Goal: Task Accomplishment & Management: Complete application form

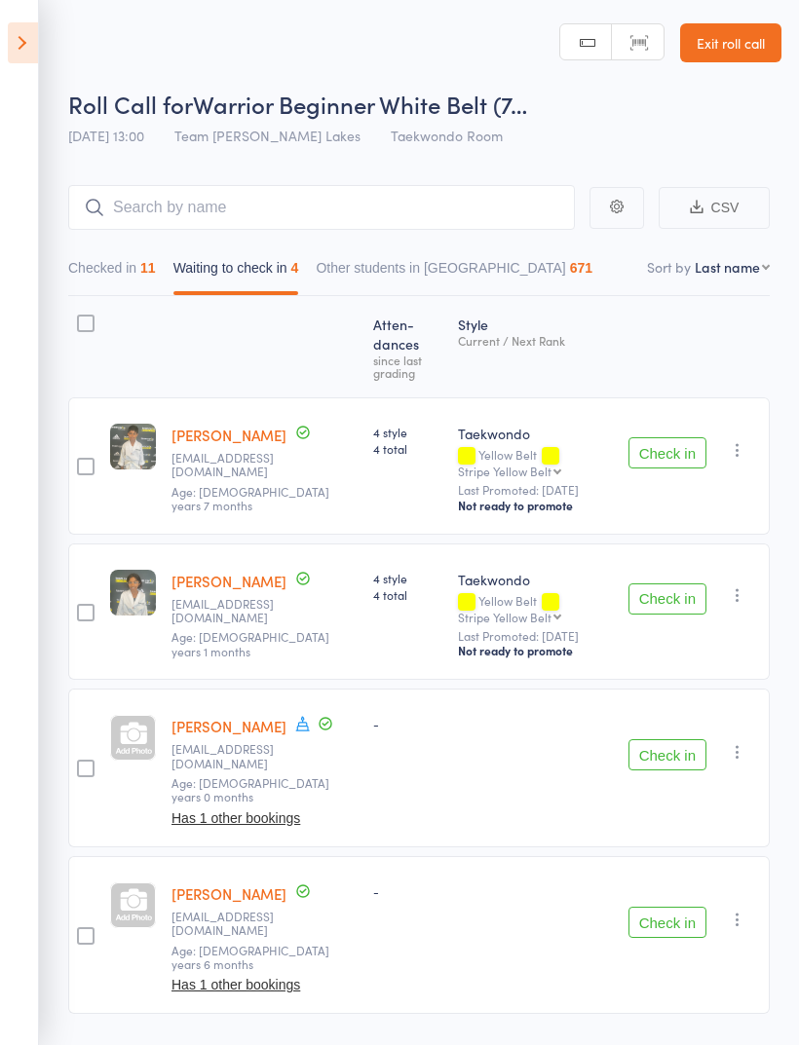
click at [732, 58] on link "Exit roll call" at bounding box center [730, 42] width 101 height 39
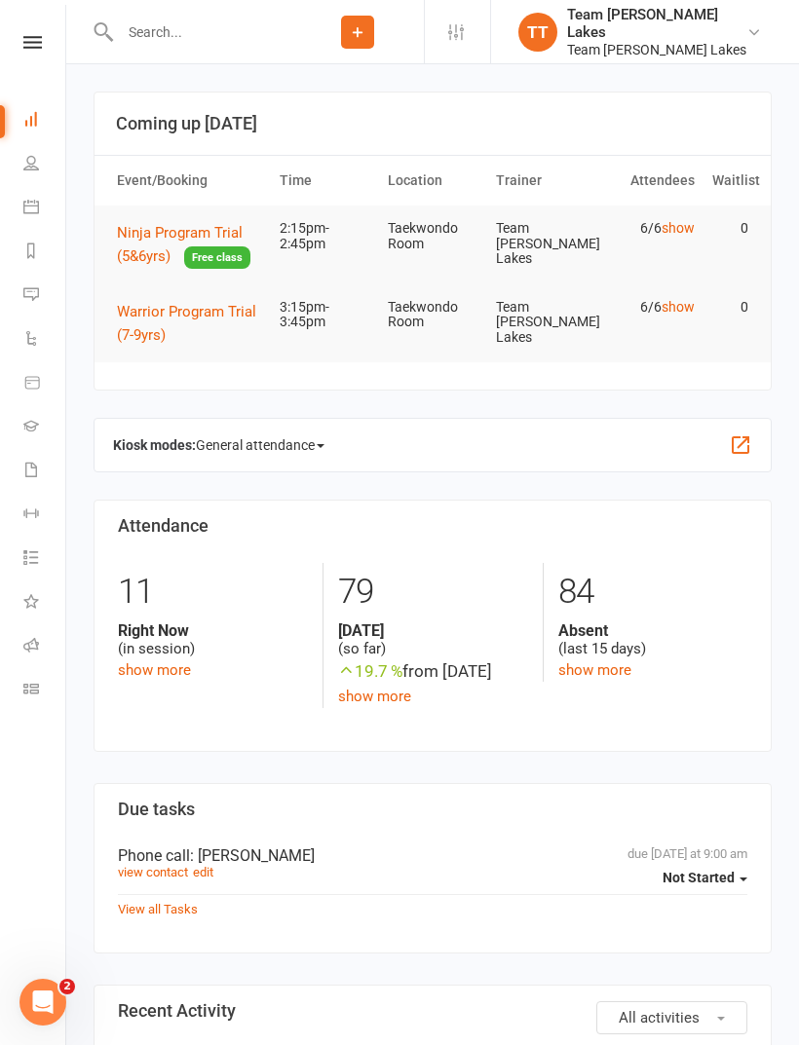
click at [37, 211] on icon at bounding box center [31, 207] width 16 height 16
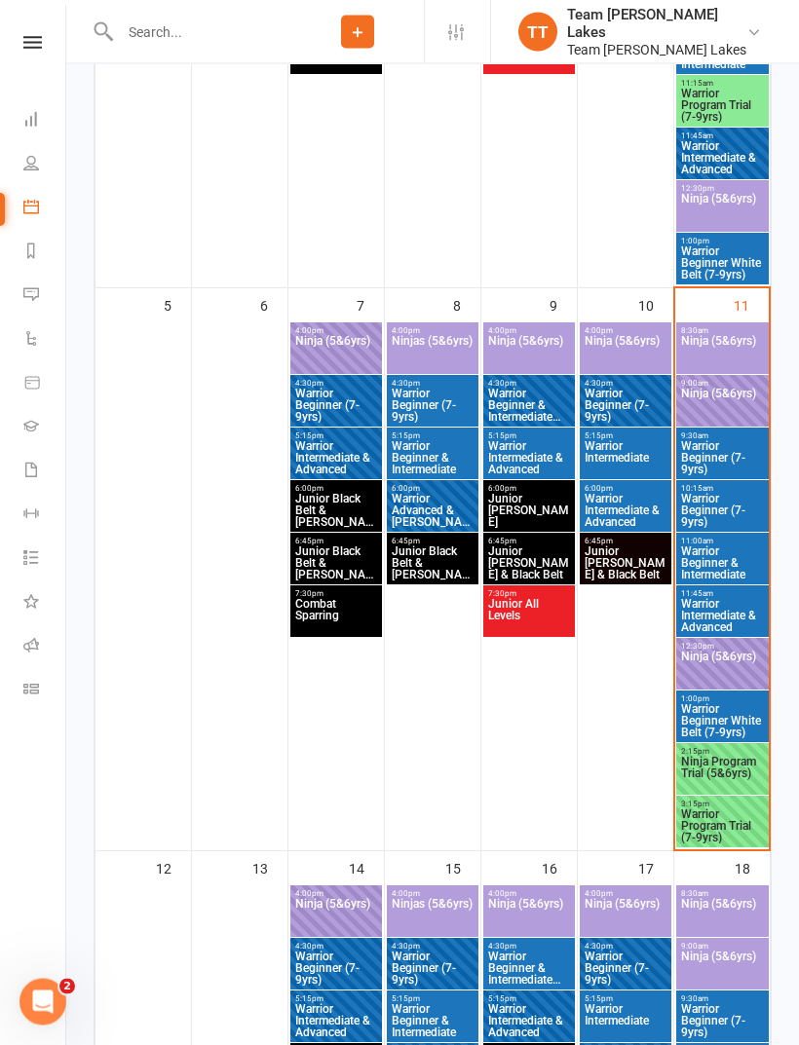
scroll to position [726, 0]
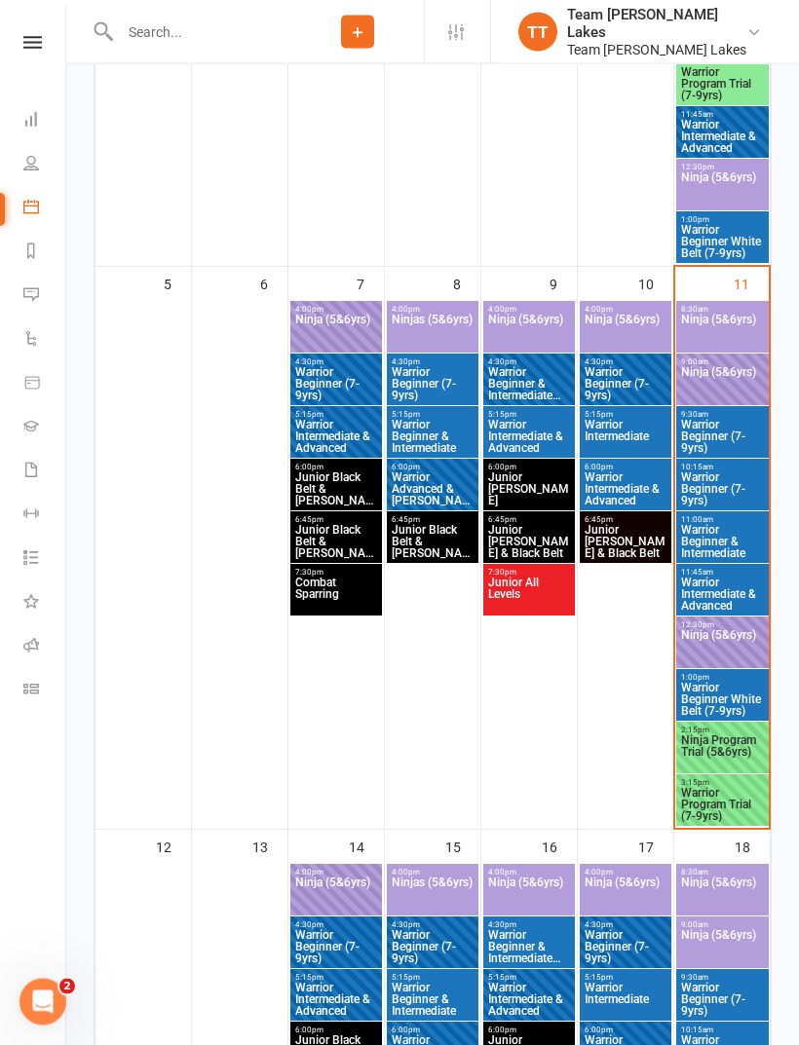
click at [725, 747] on span "Ninja Program Trial (5&6yrs)" at bounding box center [722, 752] width 85 height 35
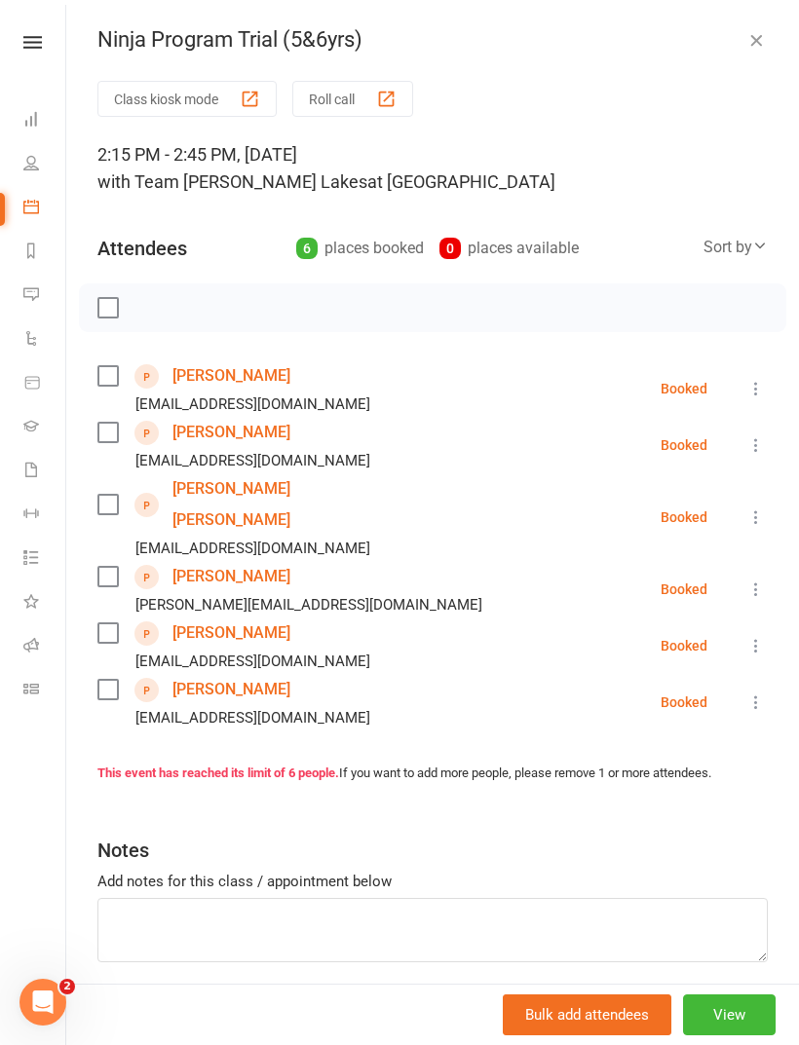
click at [272, 491] on link "[PERSON_NAME] [PERSON_NAME]" at bounding box center [284, 504] width 224 height 62
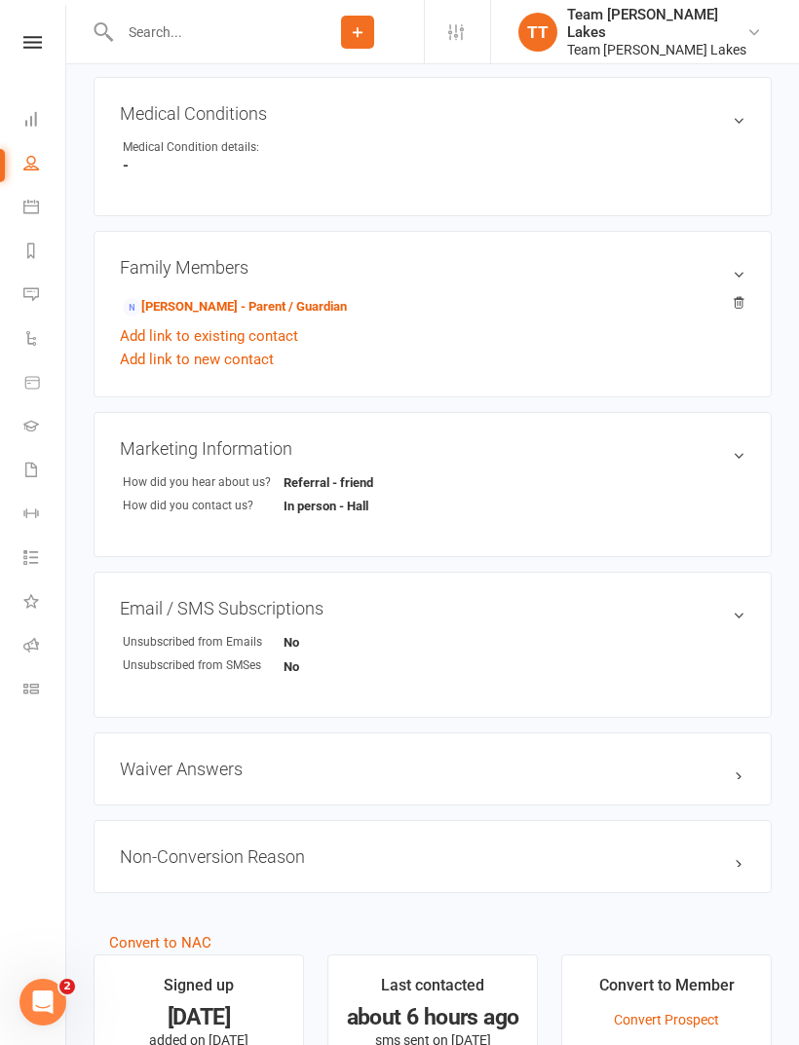
scroll to position [920, 0]
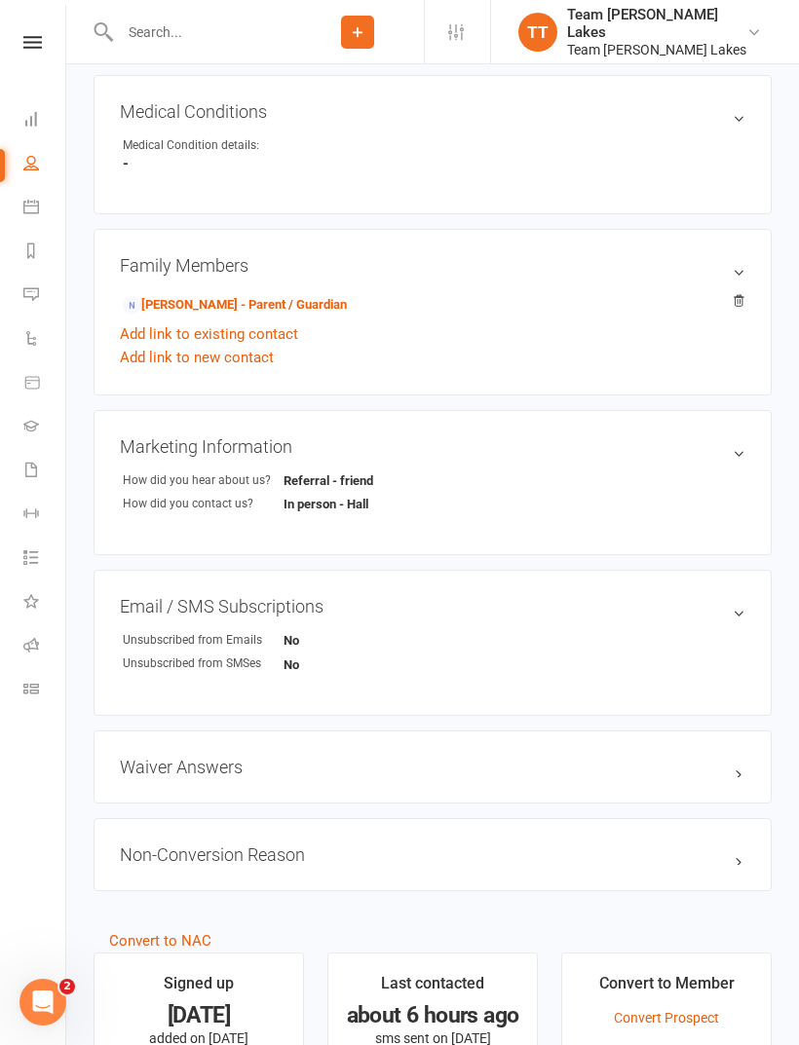
click at [267, 307] on link "Hannah Dao - Parent / Guardian" at bounding box center [235, 305] width 224 height 20
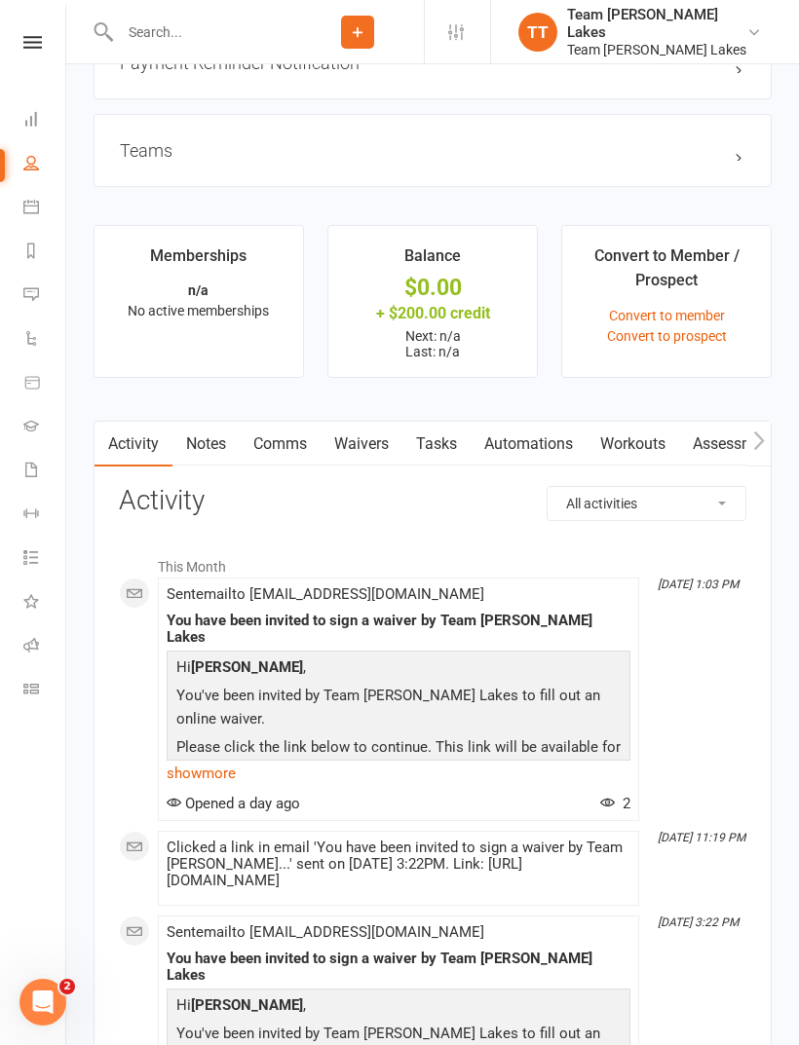
click at [367, 455] on link "Waivers" at bounding box center [361, 444] width 82 height 45
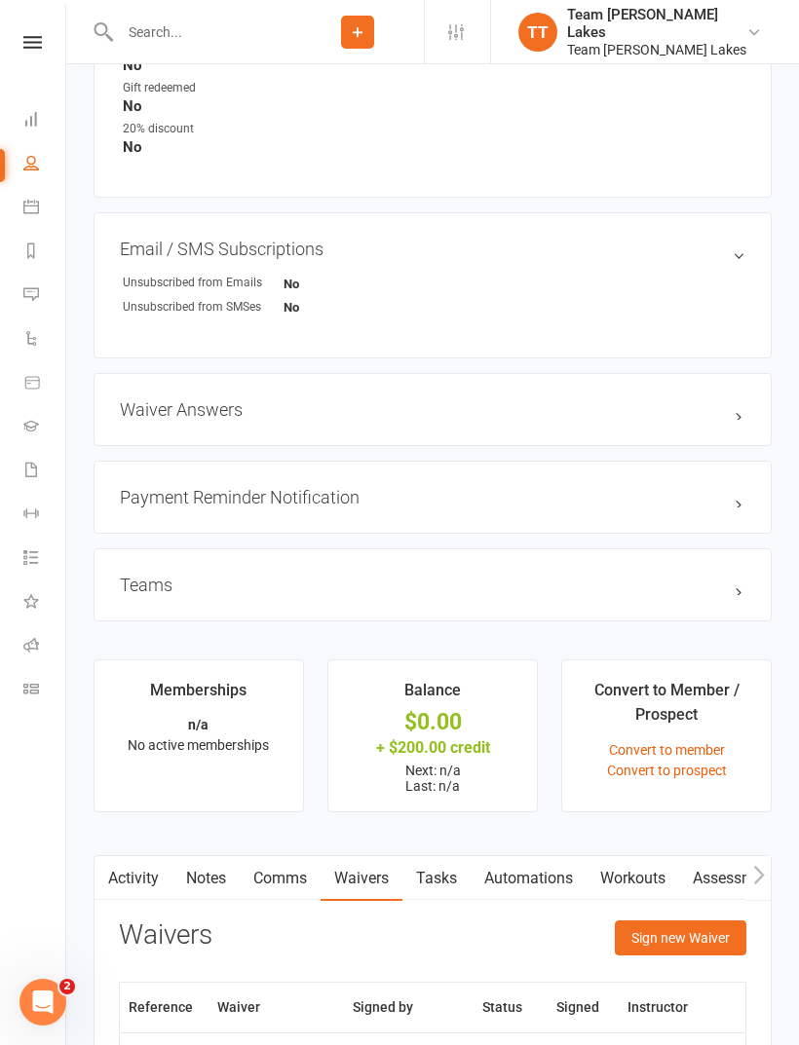
click at [715, 939] on button "Sign new Waiver" at bounding box center [680, 937] width 131 height 35
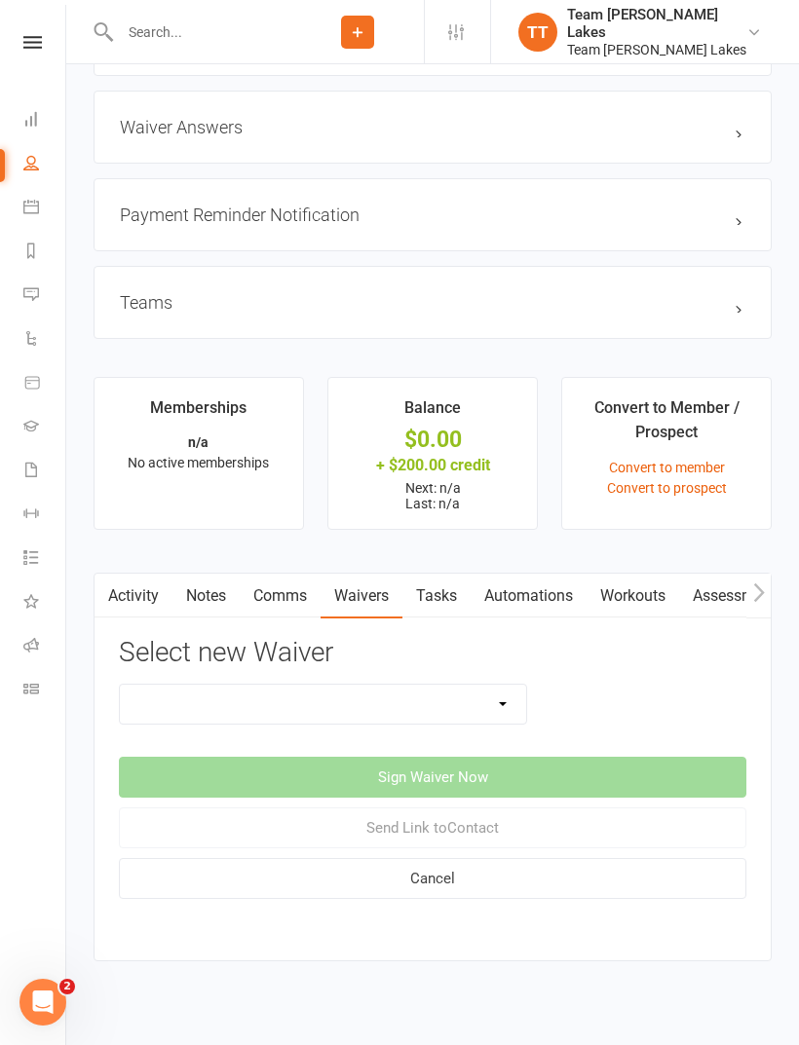
scroll to position [1689, 0]
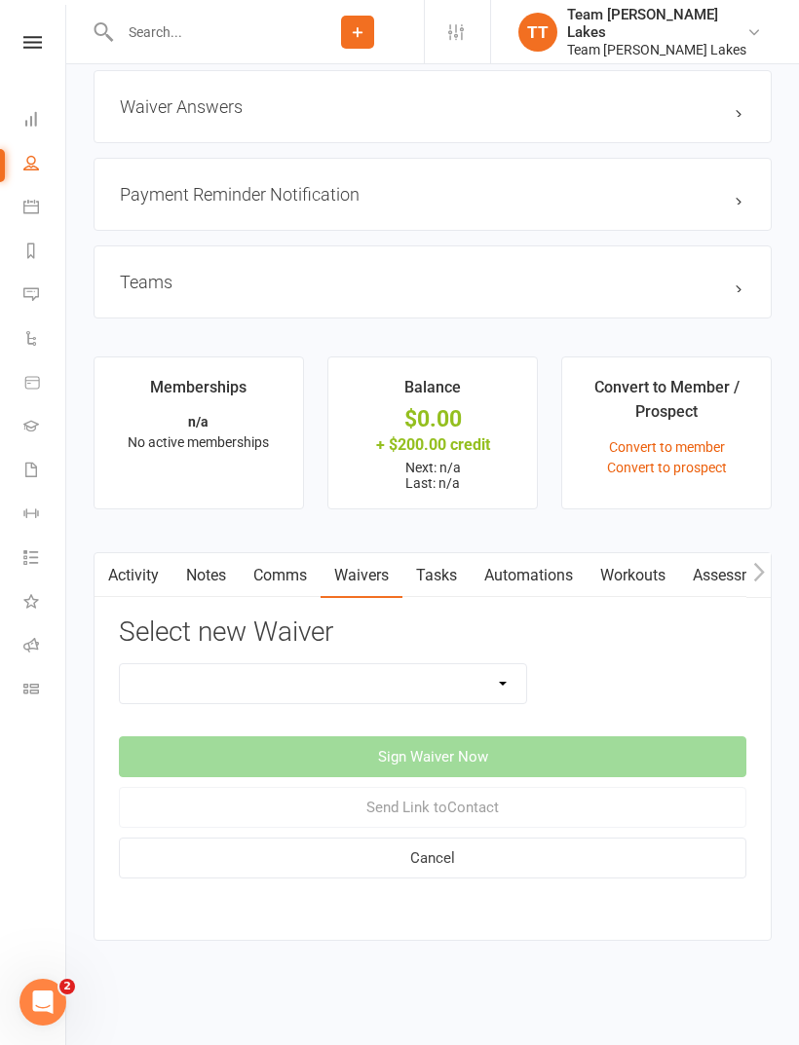
click at [488, 677] on select "Family Program Combination Member Waiver (3+ Family Members) Family Program Com…" at bounding box center [323, 683] width 406 height 39
select select "2"
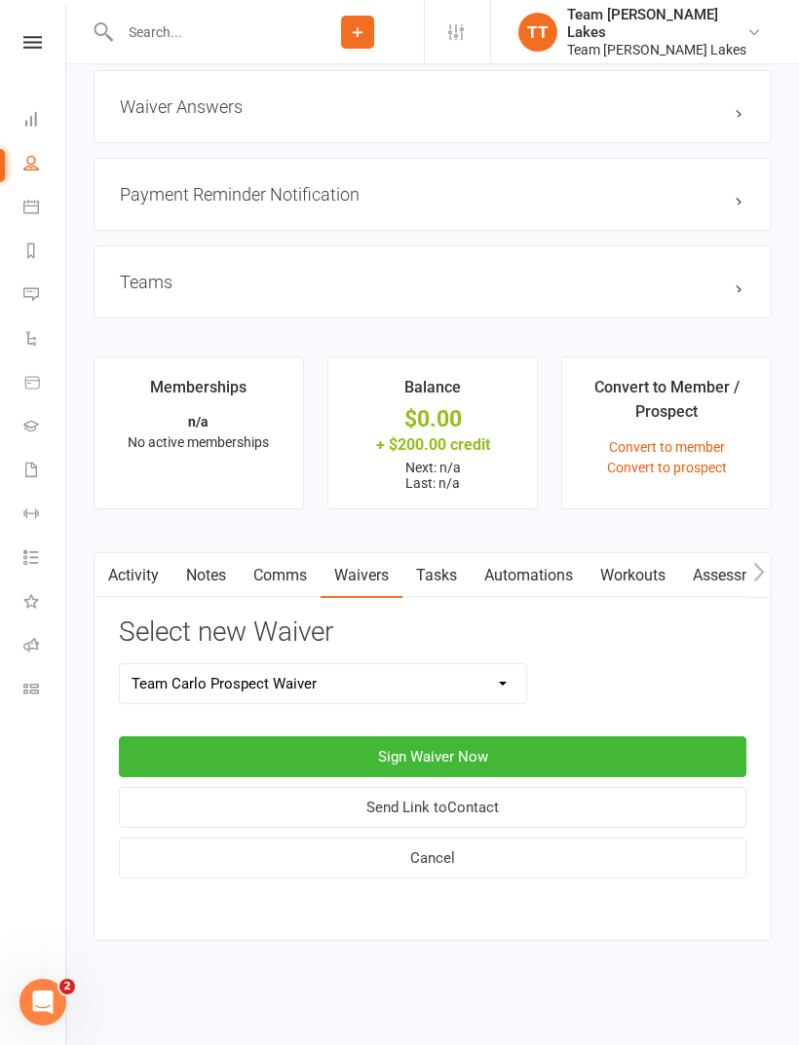
click at [527, 736] on button "Sign Waiver Now" at bounding box center [432, 756] width 627 height 41
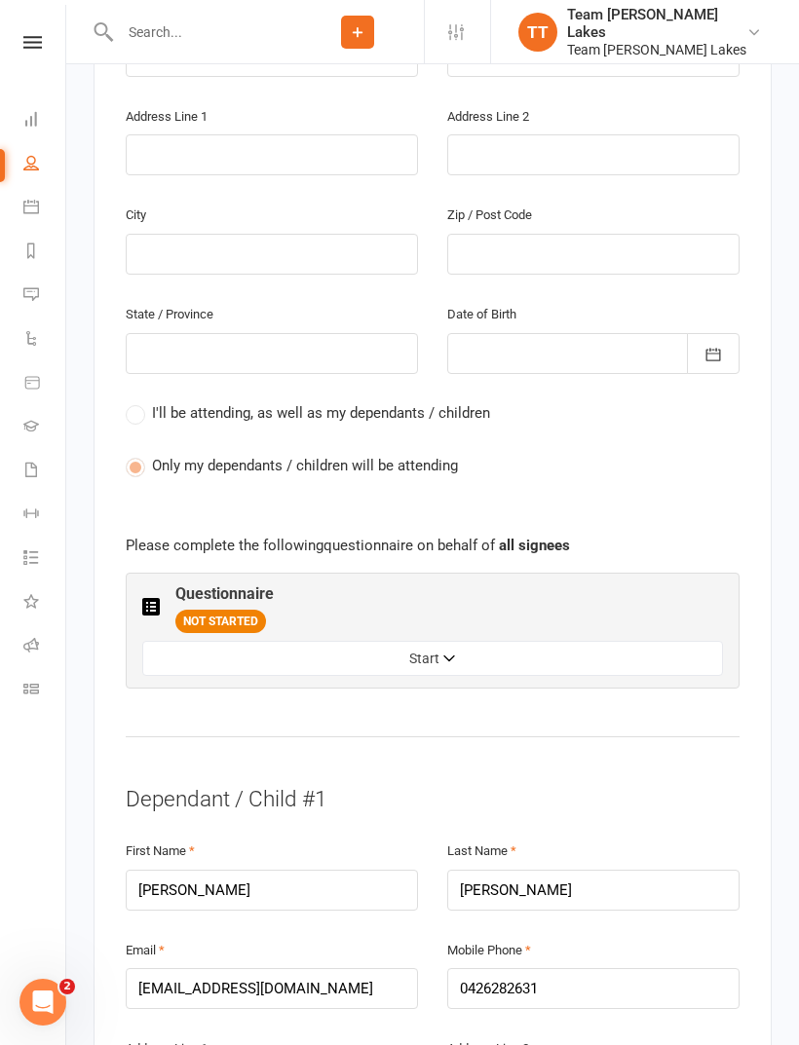
scroll to position [684, 0]
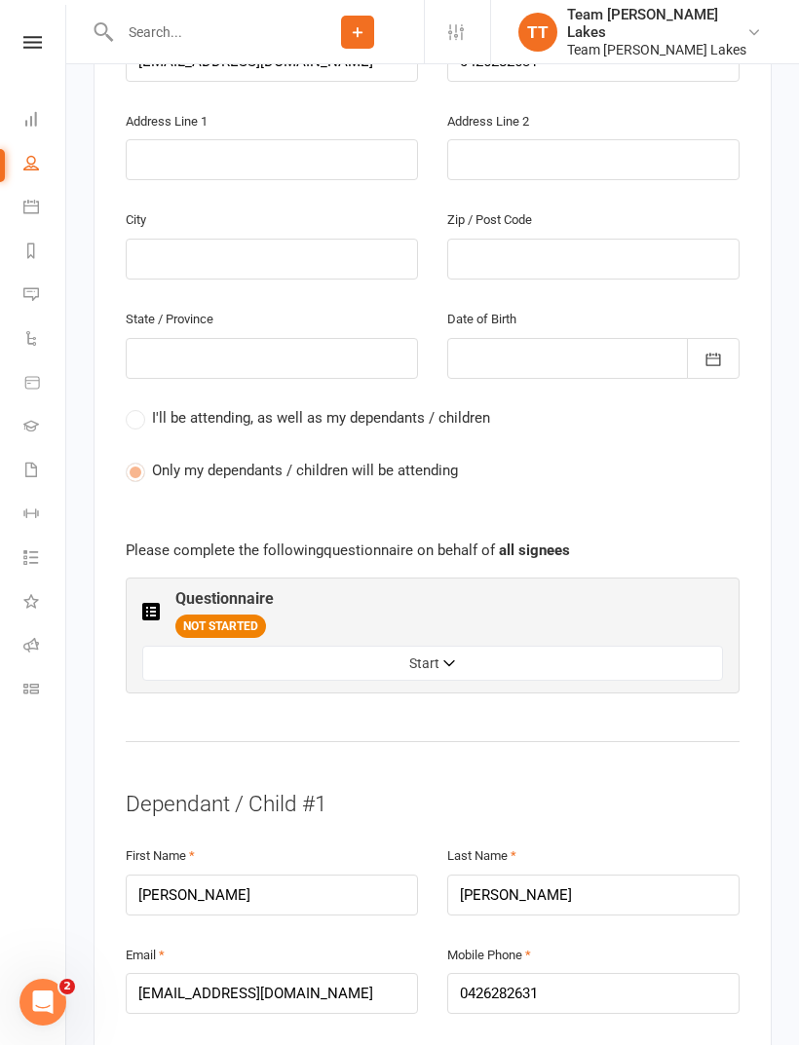
click at [663, 646] on button "Start" at bounding box center [432, 663] width 580 height 35
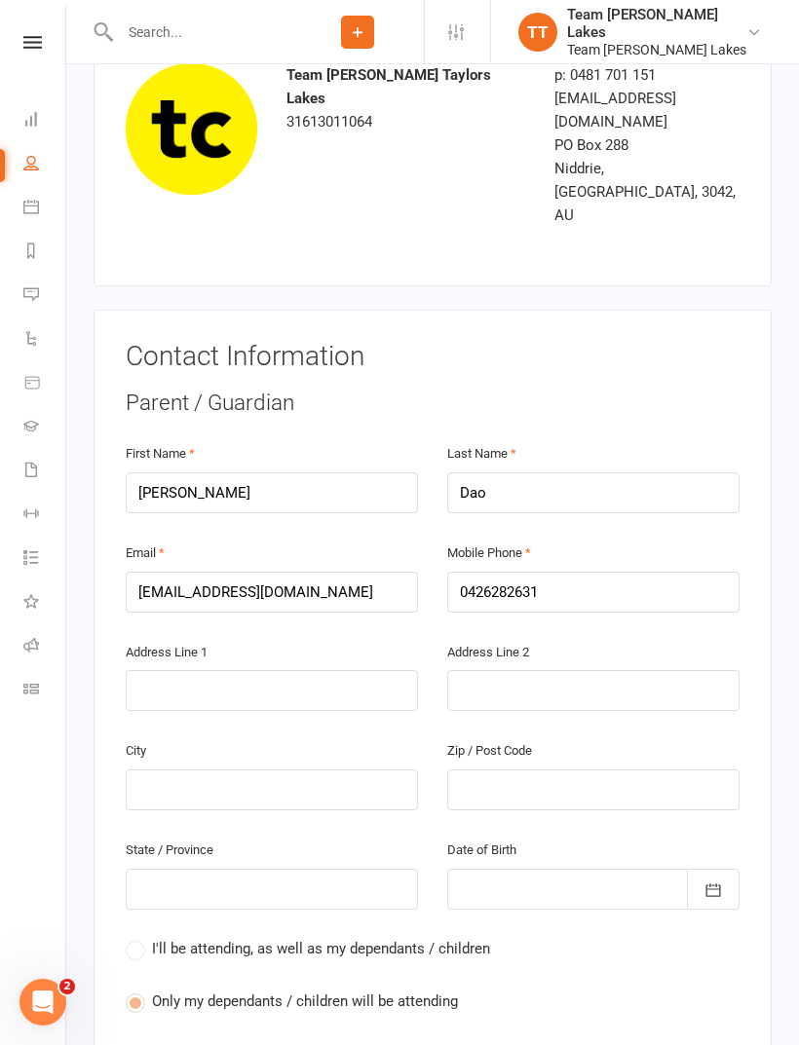
scroll to position [154, 0]
click at [242, 669] on input "text" at bounding box center [272, 689] width 292 height 41
type input "U"
type input "Un"
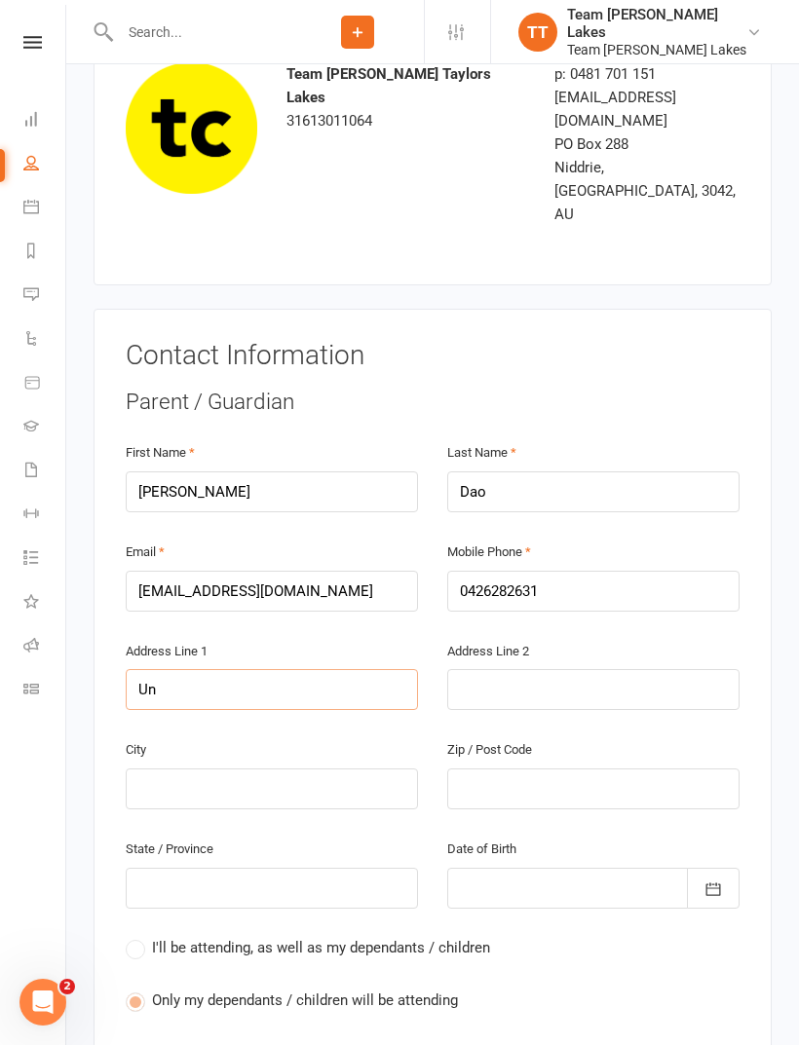
type input "Un"
type input "Uni"
type input "Unir"
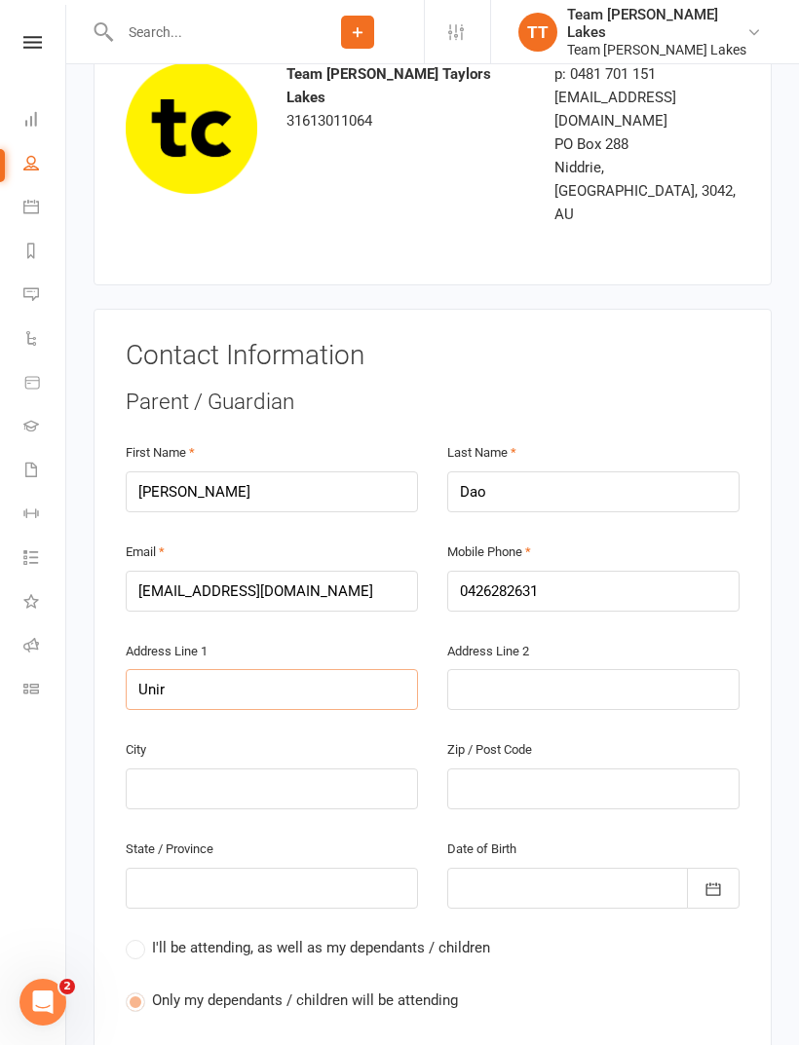
type input "Uni"
type input "Unit"
type input "Unit 3"
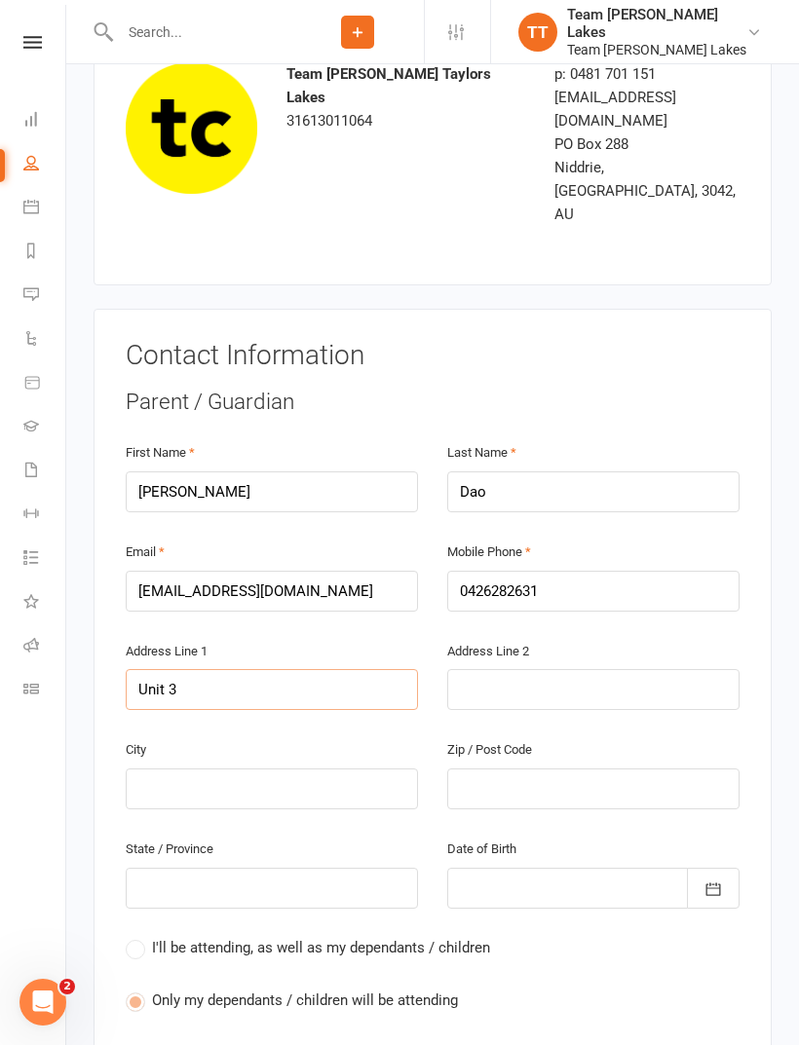
type input "Unit 3"
type input "Unit 38"
type input "Unit 38/"
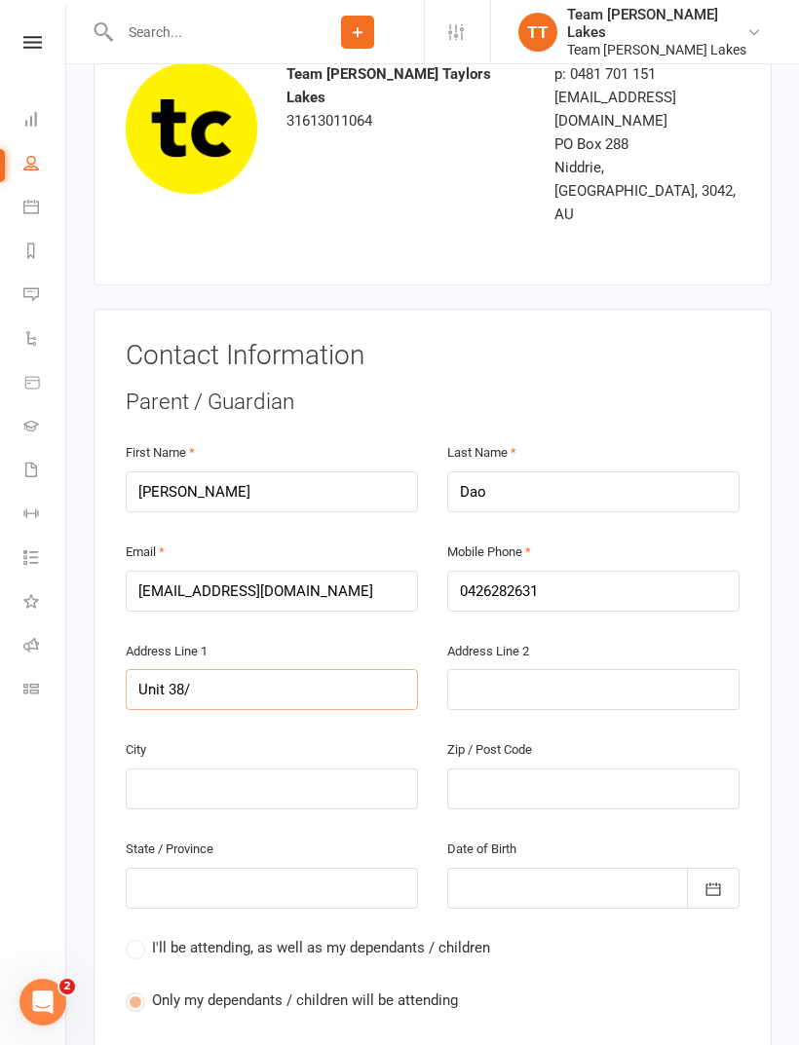
type input "Unit 38/ 7"
type input "Unit 38/ 7 r"
type input "Unit 38/ 7 re"
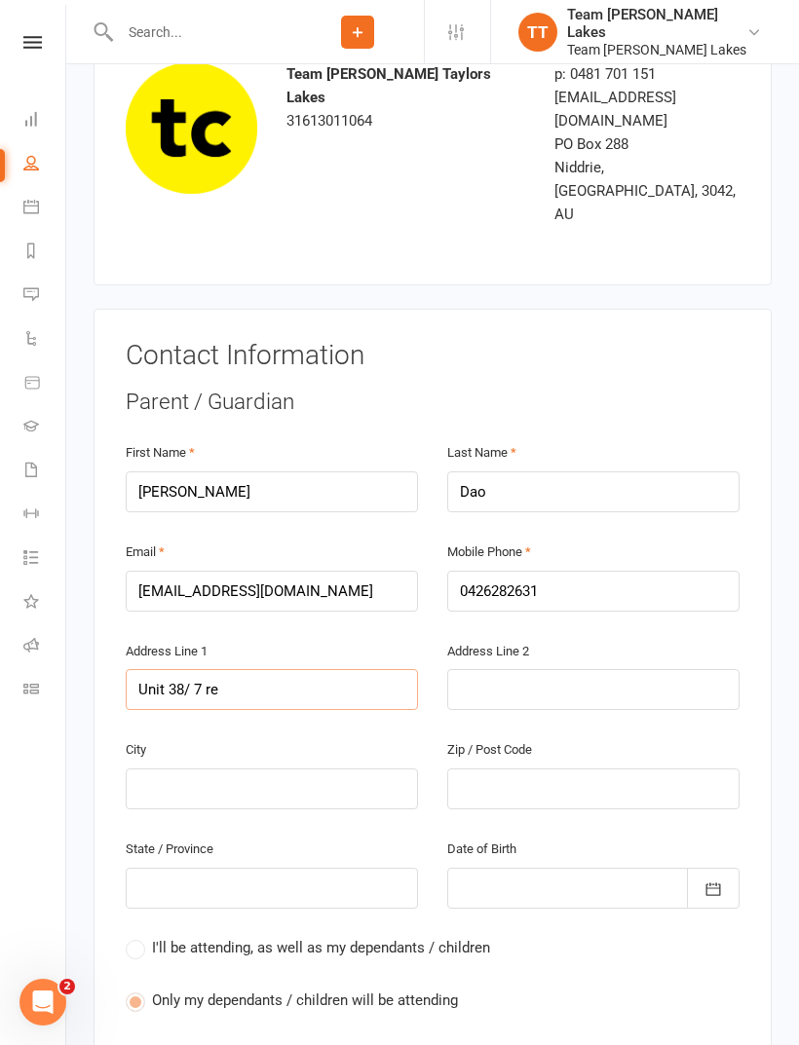
type input "Unit 38/ 7 re"
type input "Unit 38/ 7 reg"
type input "Unit 38/ 7 rega"
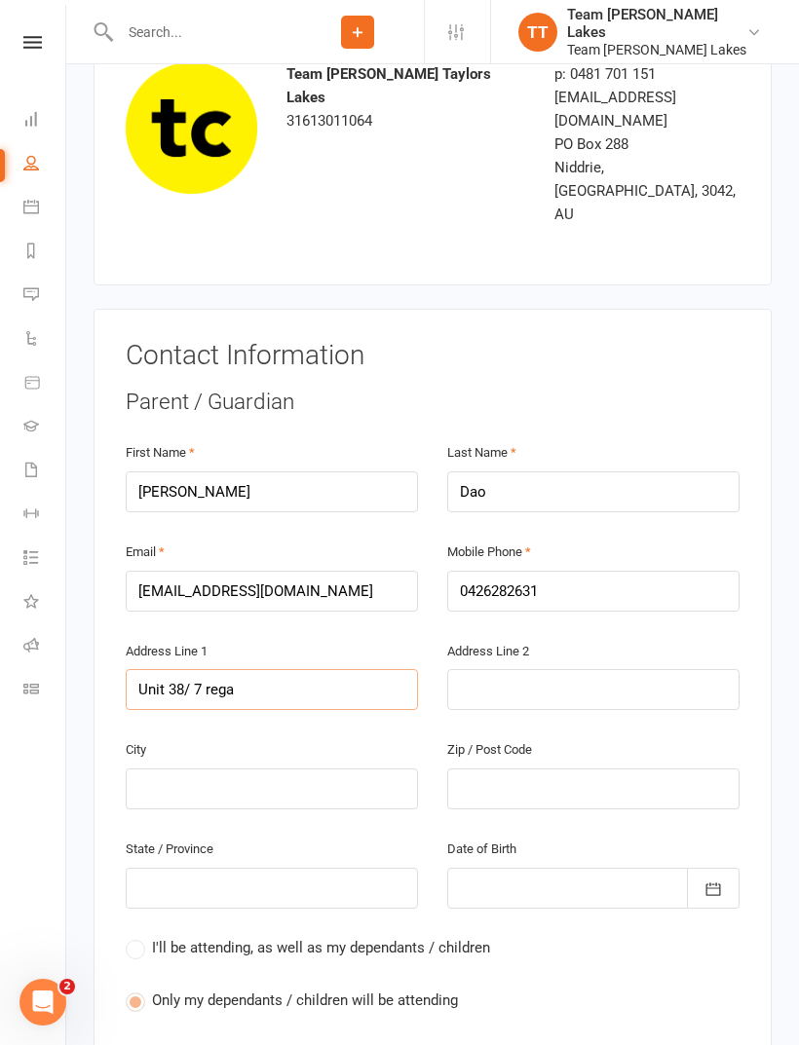
type input "Unit 38/ 7 regan"
type input "Unit 38/ 7 Reagan"
type input "Unit 38/ 7 Reagan s"
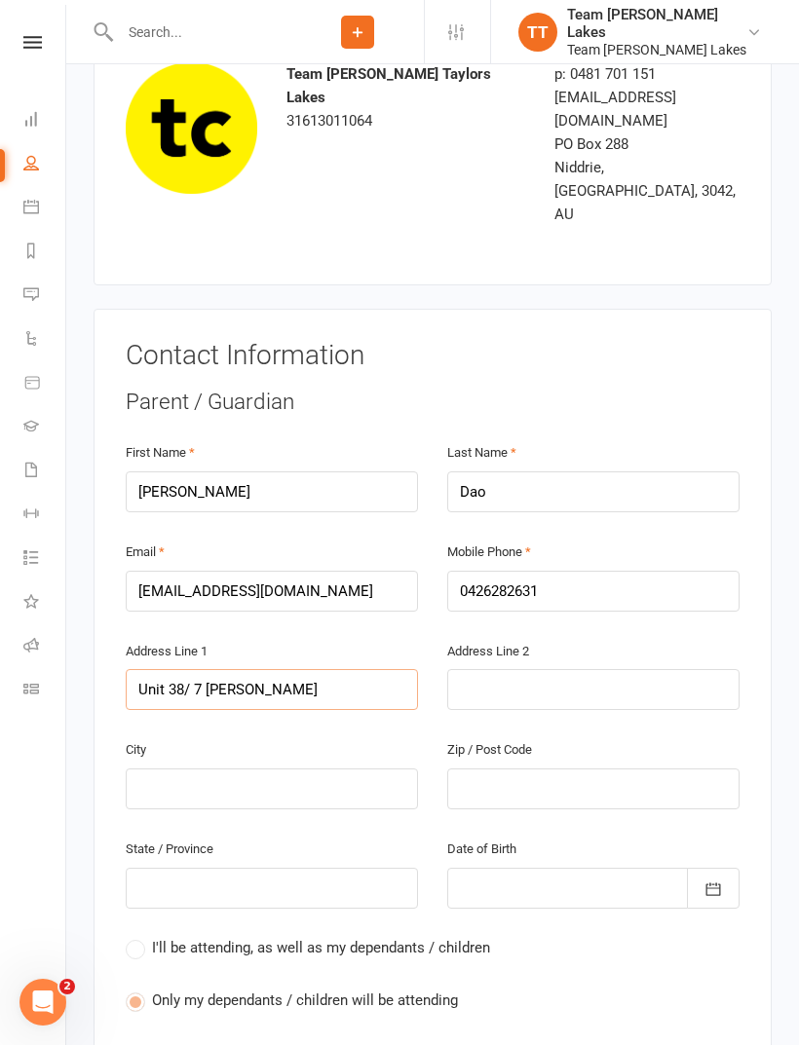
type input "Unit 38/ 7 Reagan s"
type input "Unit 38/ 7 Reagan st"
type input "Unit 38/ 7 Reagan str"
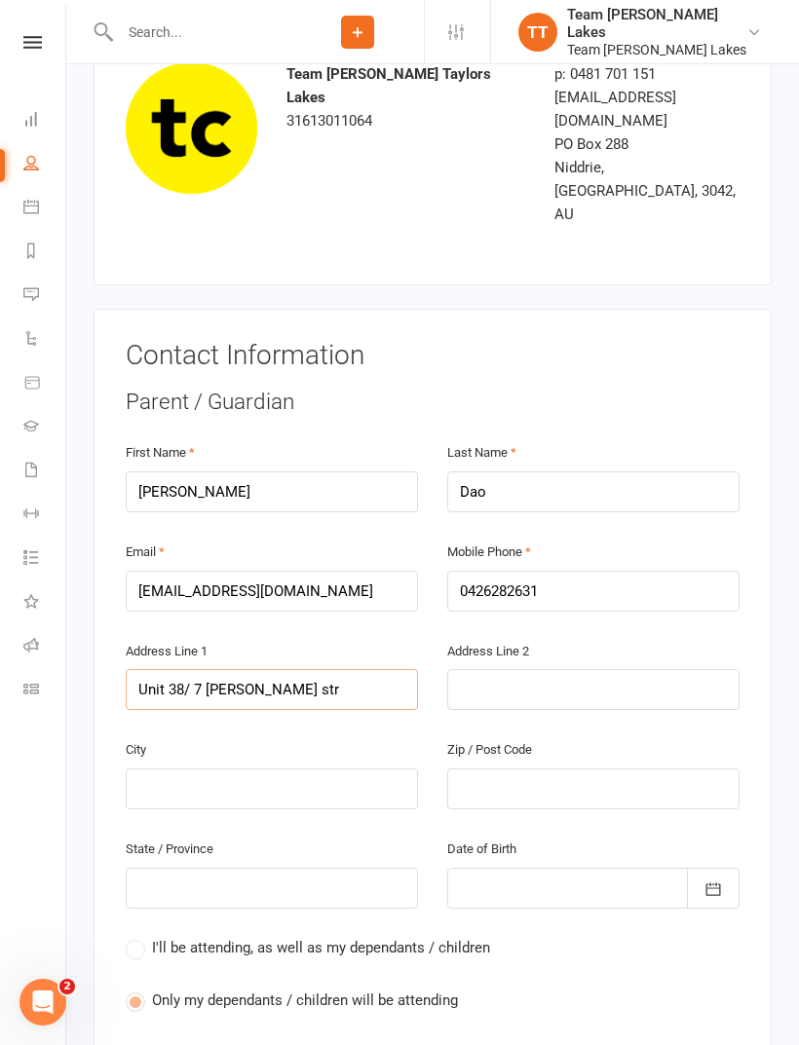
type input "Unit 38/ 7 Reagan stre"
type input "Unit 38/ 7 Reagan stree"
type input "Unit 38/ 7 Reagan street"
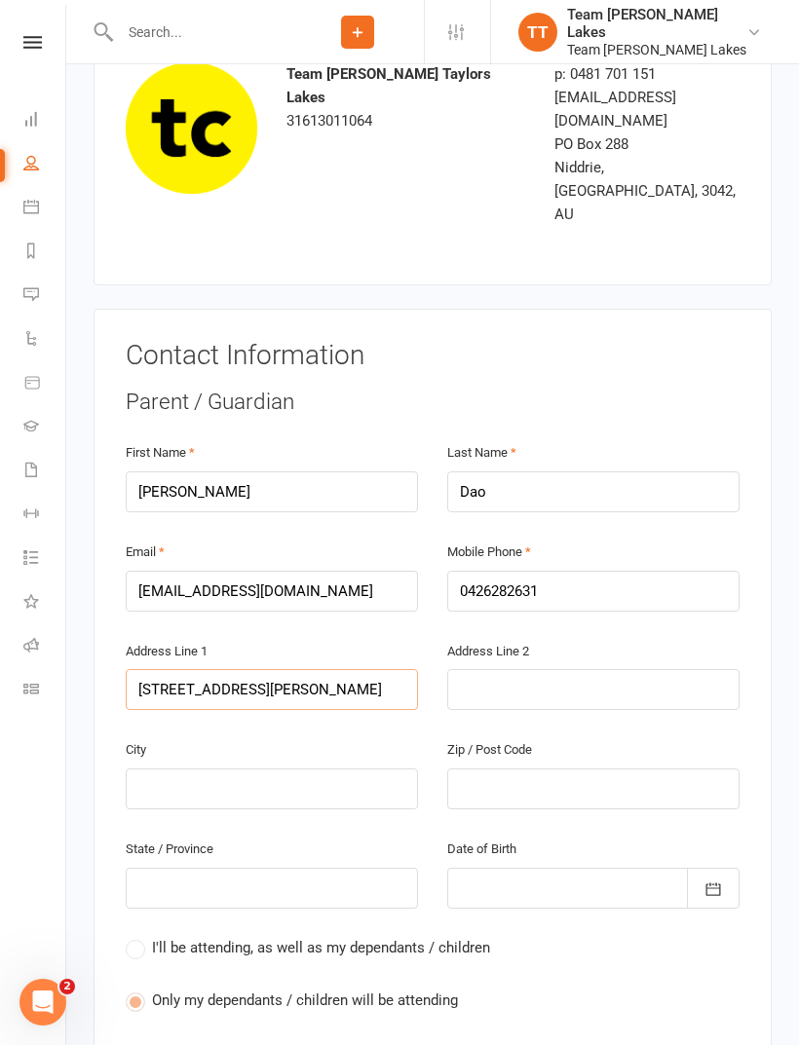
type input "Unit 38/ 7 Reagan street"
type input "Unit 38/ 7 Reagan street,"
type input "Unit 38/ 7 Reagan street, S"
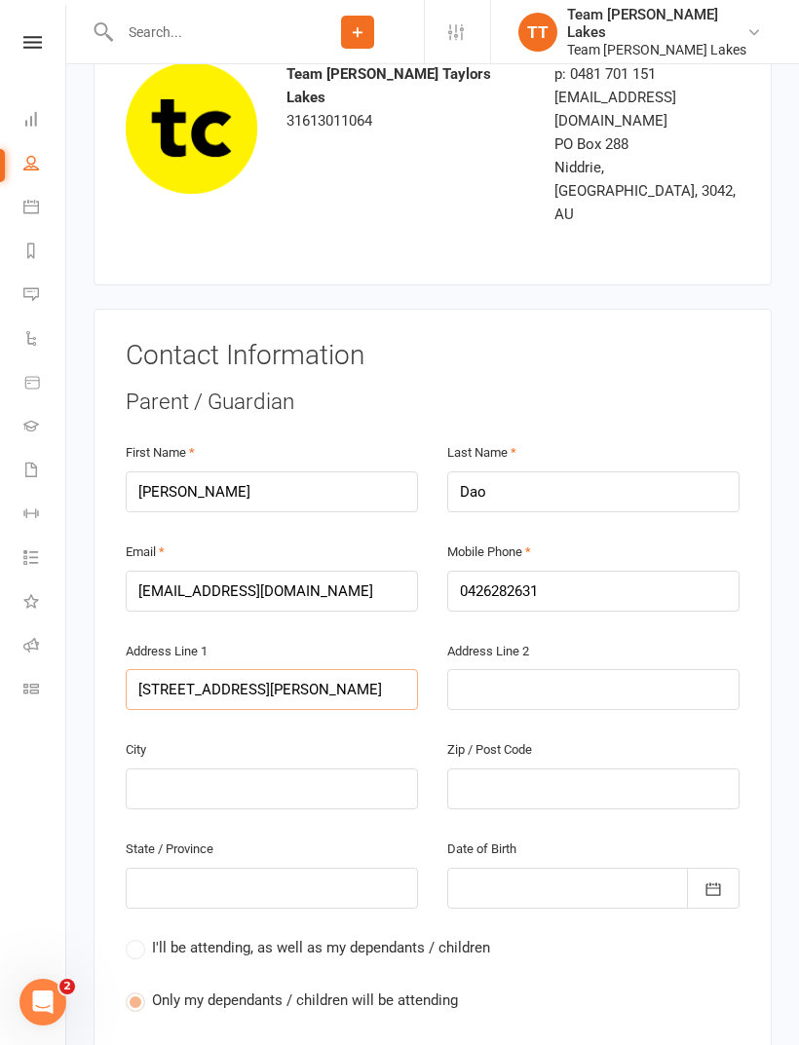
type input "Unit 38/ 7 Reagan street, St"
type input "Unit 38/ 7 Reagan street, St A"
type input "Unit 38/ 7 Reagan street, St Al"
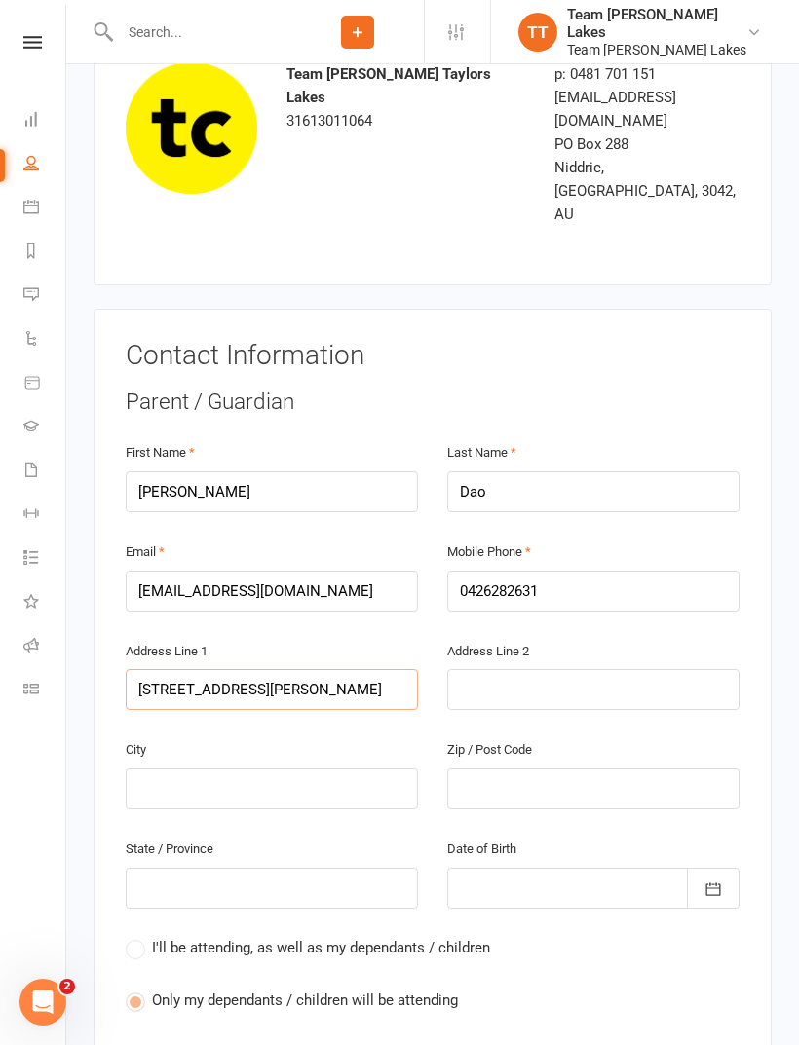
type input "Unit 38/ 7 Reagan street, St Al"
type input "Unit 38/ 7 Reagan street, St Alb"
type input "Unit 38/ 7 Reagan street, St Alba"
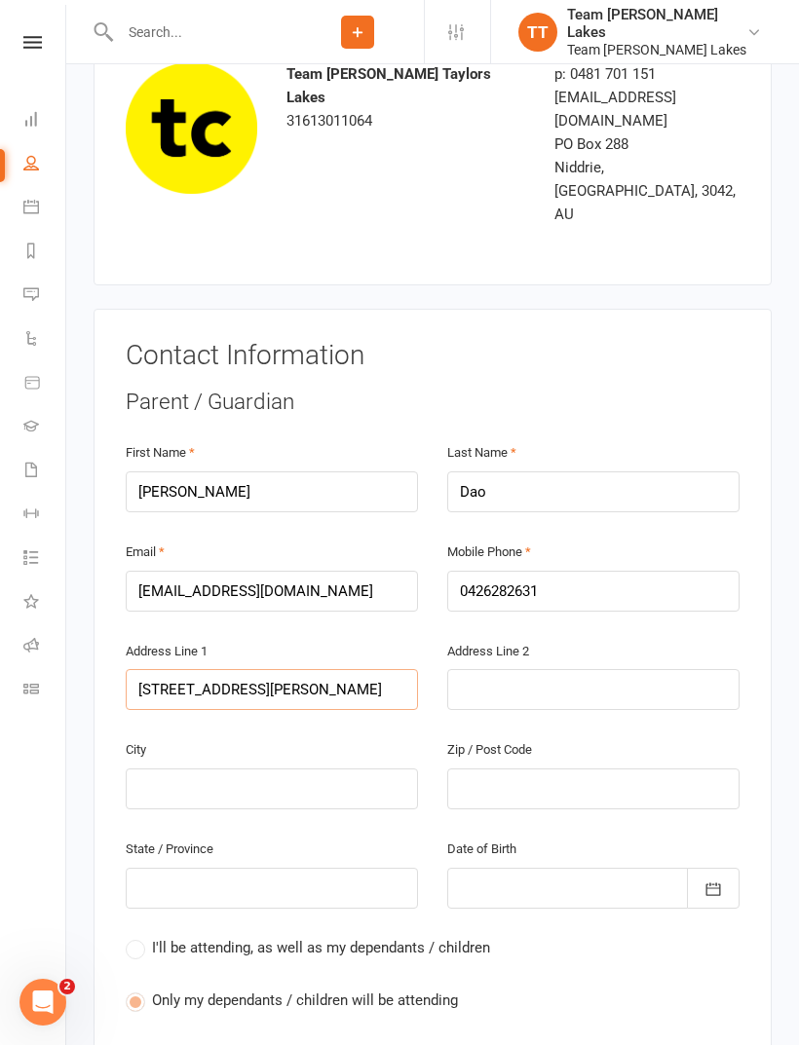
type input "Unit 38/ 7 Reagan street, St Alban"
type input "Unit 38/ 7 Reagan street, St Albans"
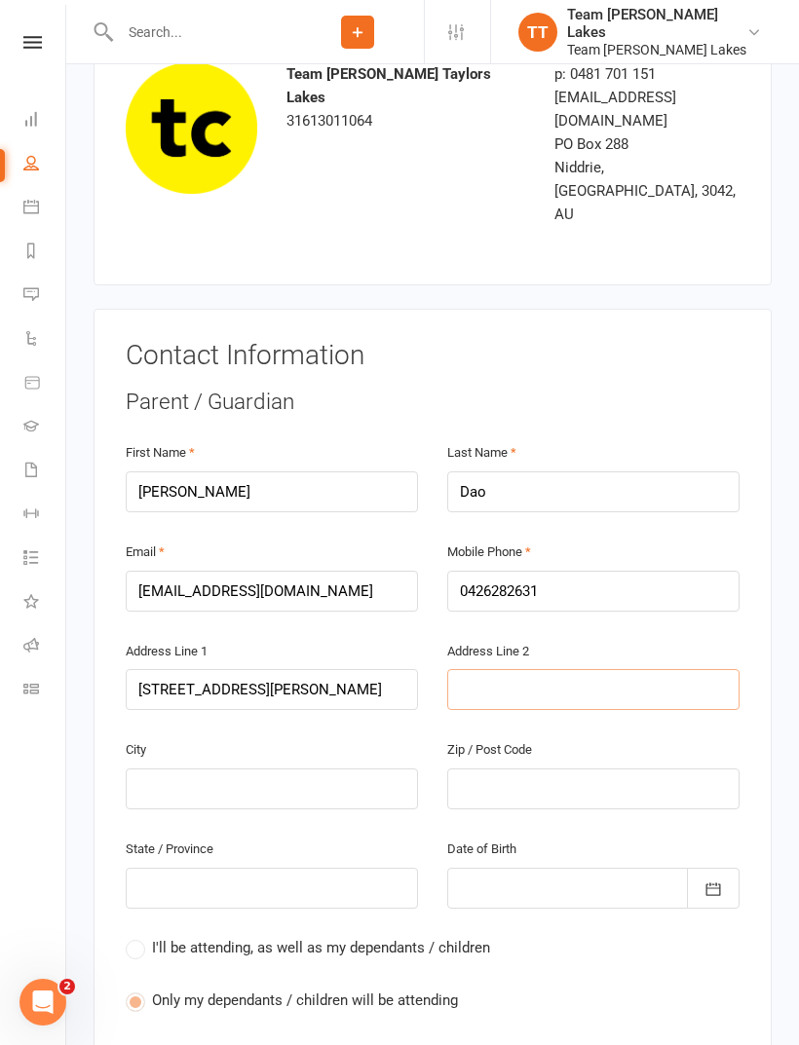
click at [501, 669] on input "text" at bounding box center [593, 689] width 292 height 41
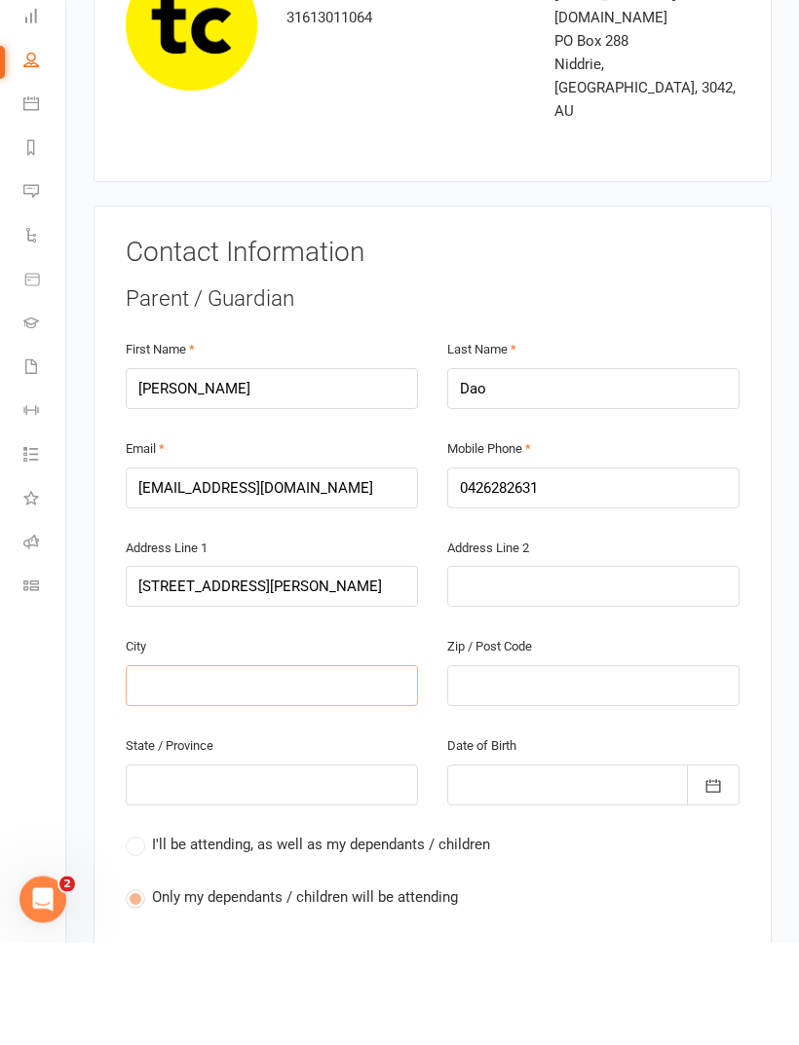
click at [269, 768] on input "text" at bounding box center [272, 788] width 292 height 41
type input "M"
type input "Me"
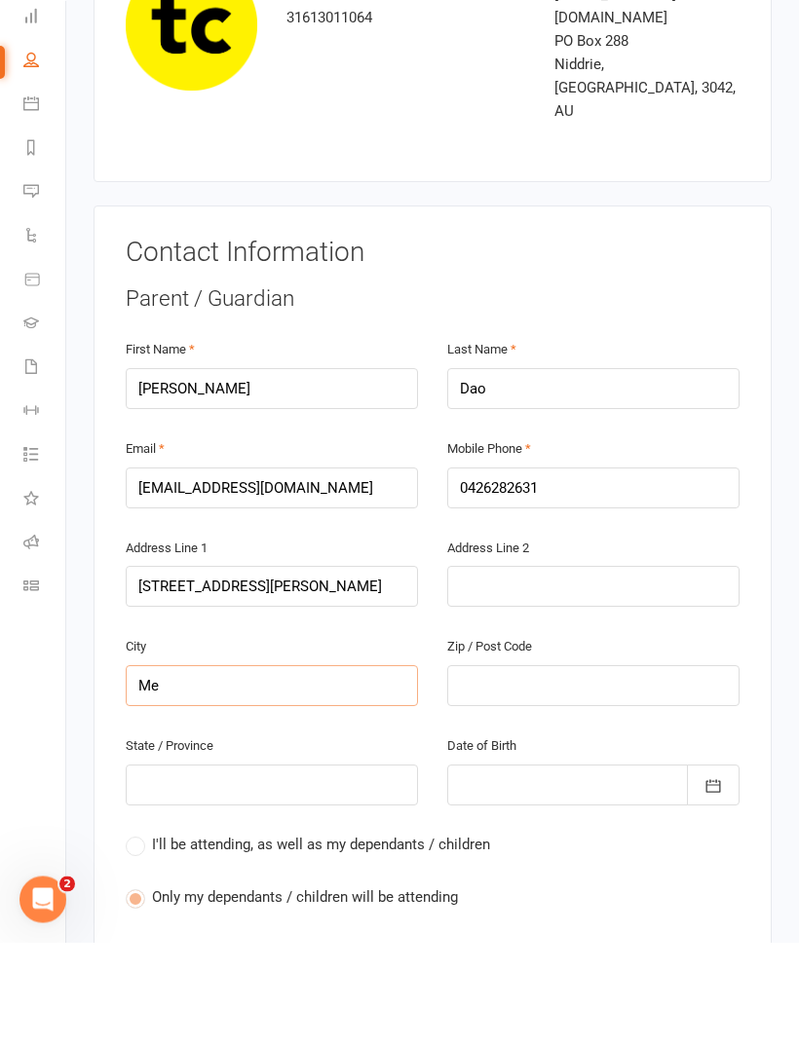
type input "Mel"
type input "Melbourne"
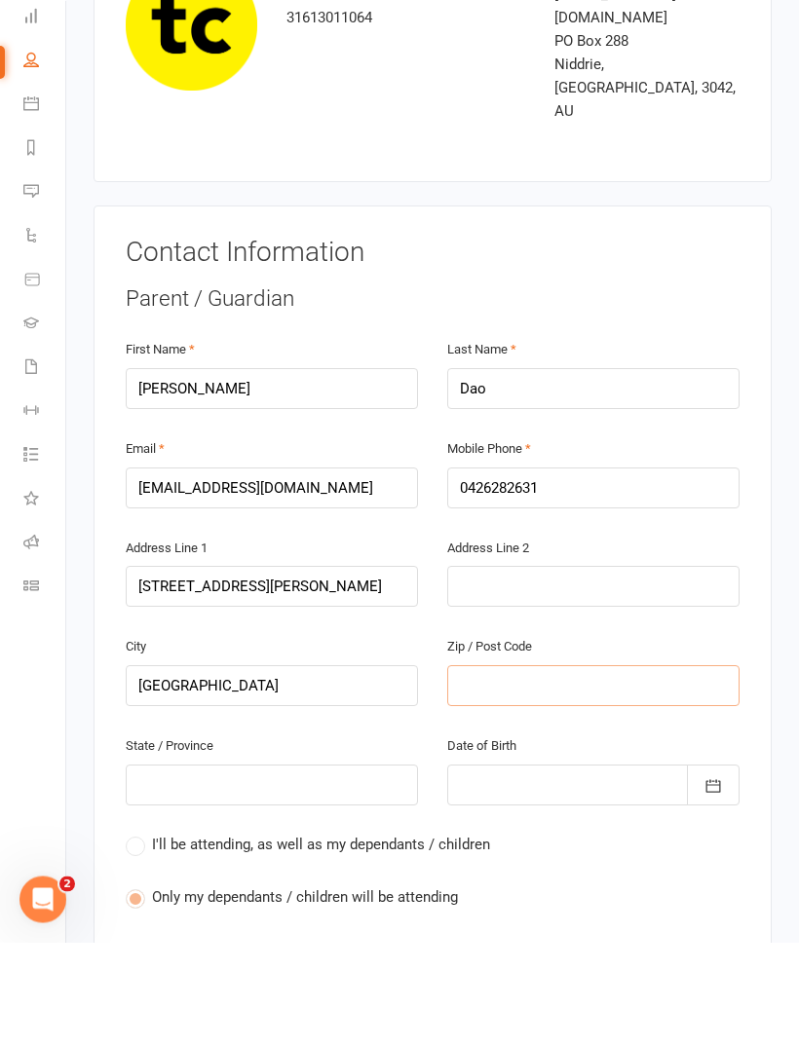
click at [507, 768] on input "text" at bounding box center [593, 788] width 292 height 41
type input "3"
type input "30"
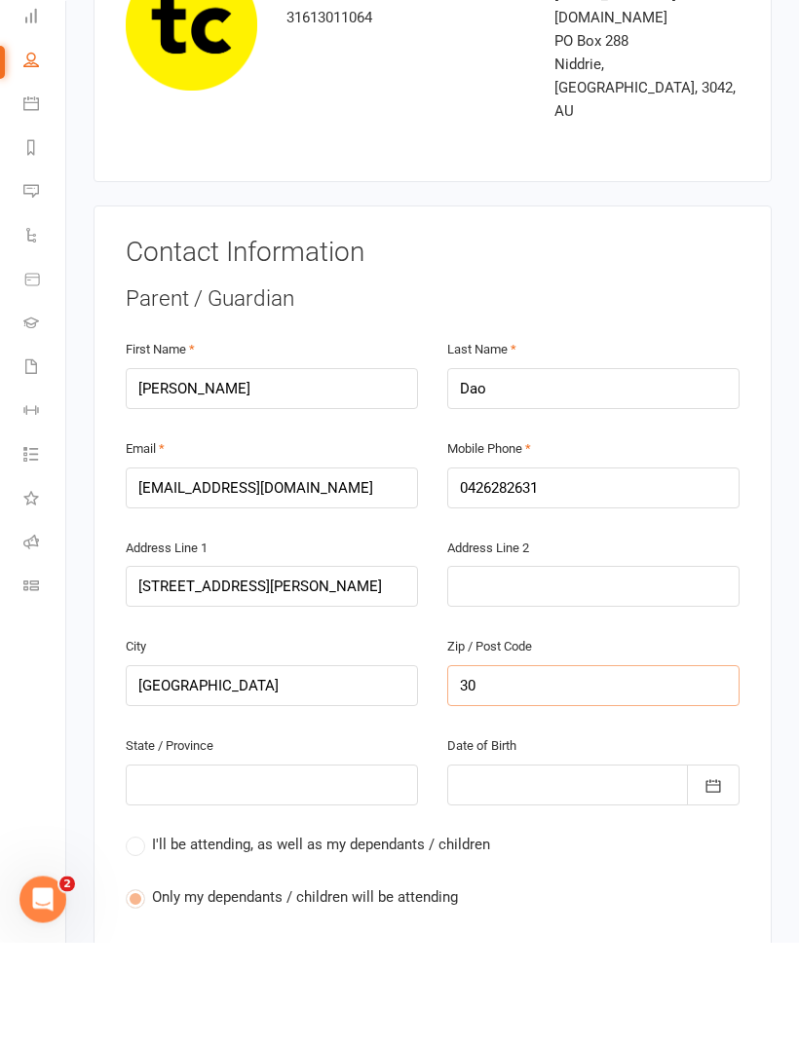
type input "302"
type input "3021"
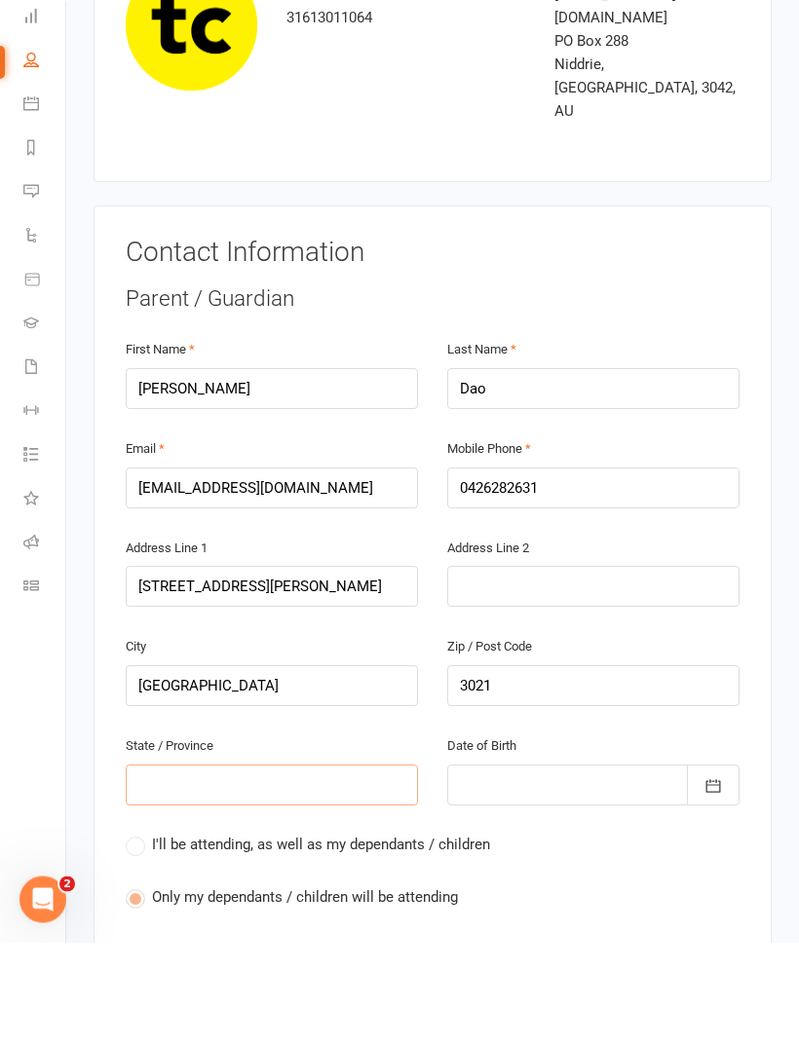
click at [277, 868] on input "text" at bounding box center [272, 888] width 292 height 41
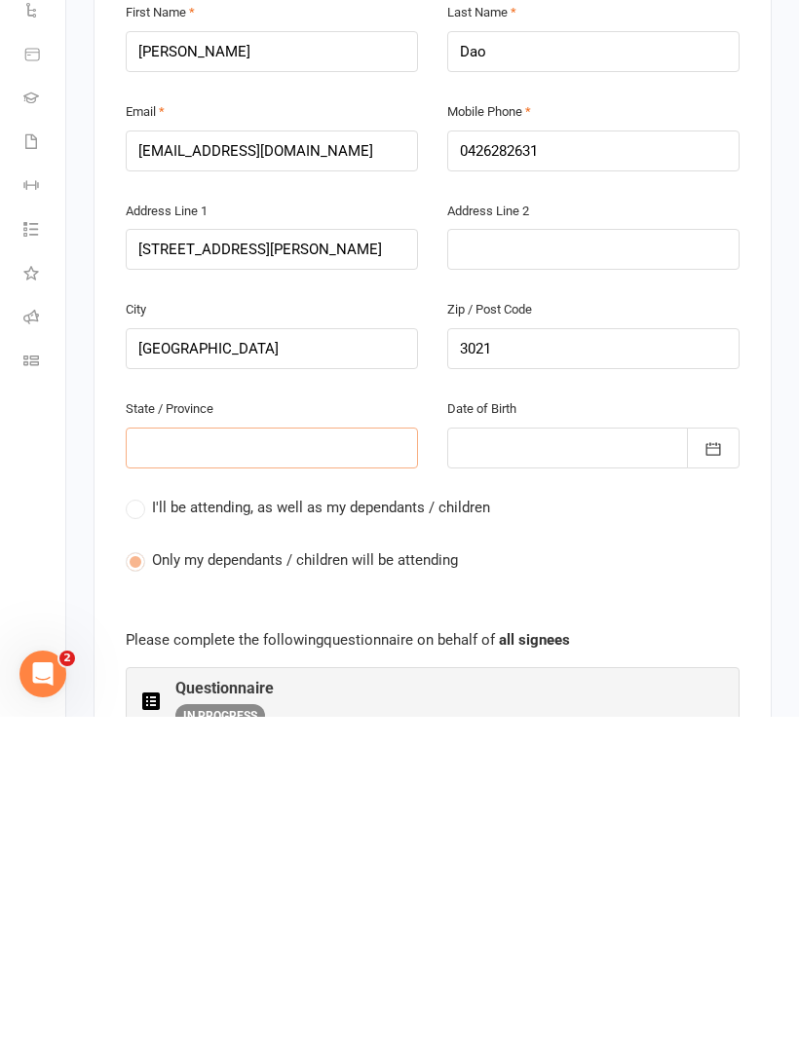
type input "V"
type input "Vi"
type input "Vic"
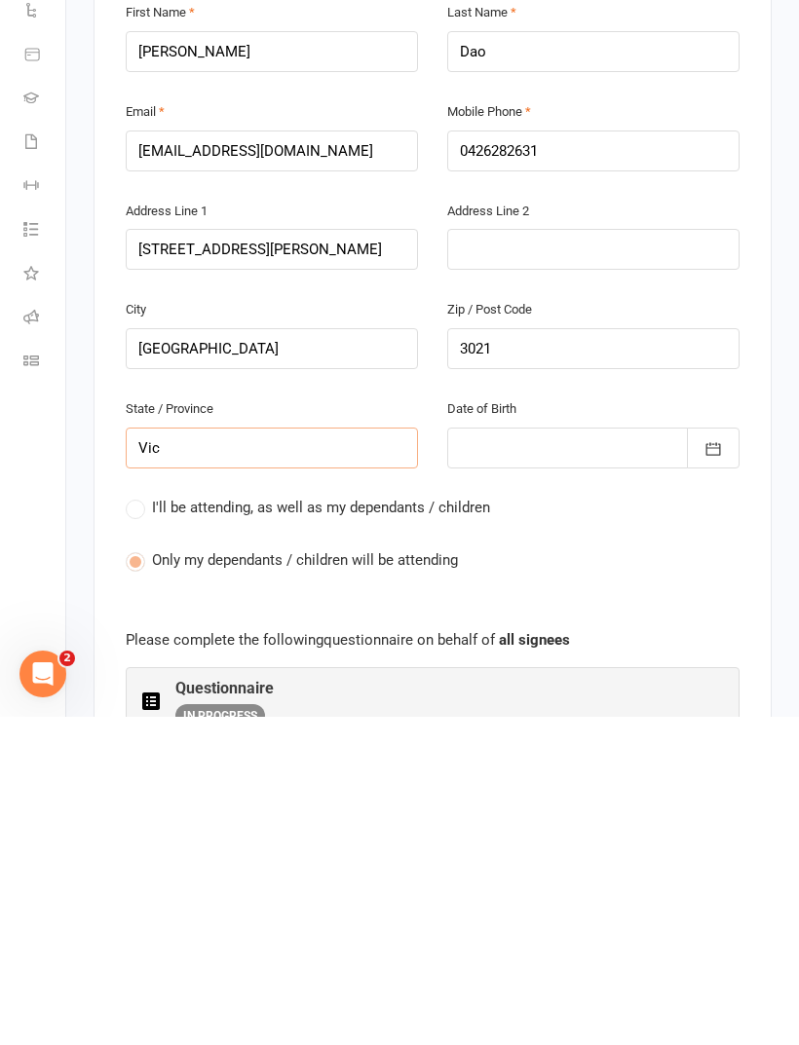
type input "Vic"
click at [520, 756] on div at bounding box center [593, 776] width 292 height 41
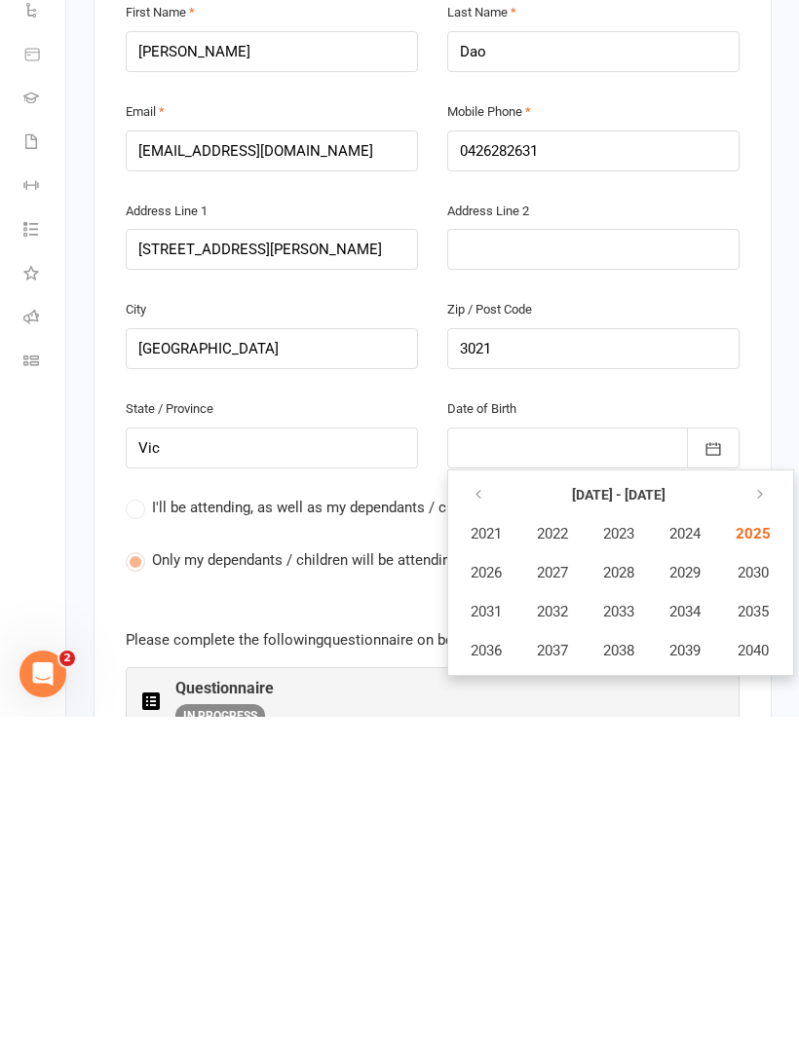
scroll to position [594, 0]
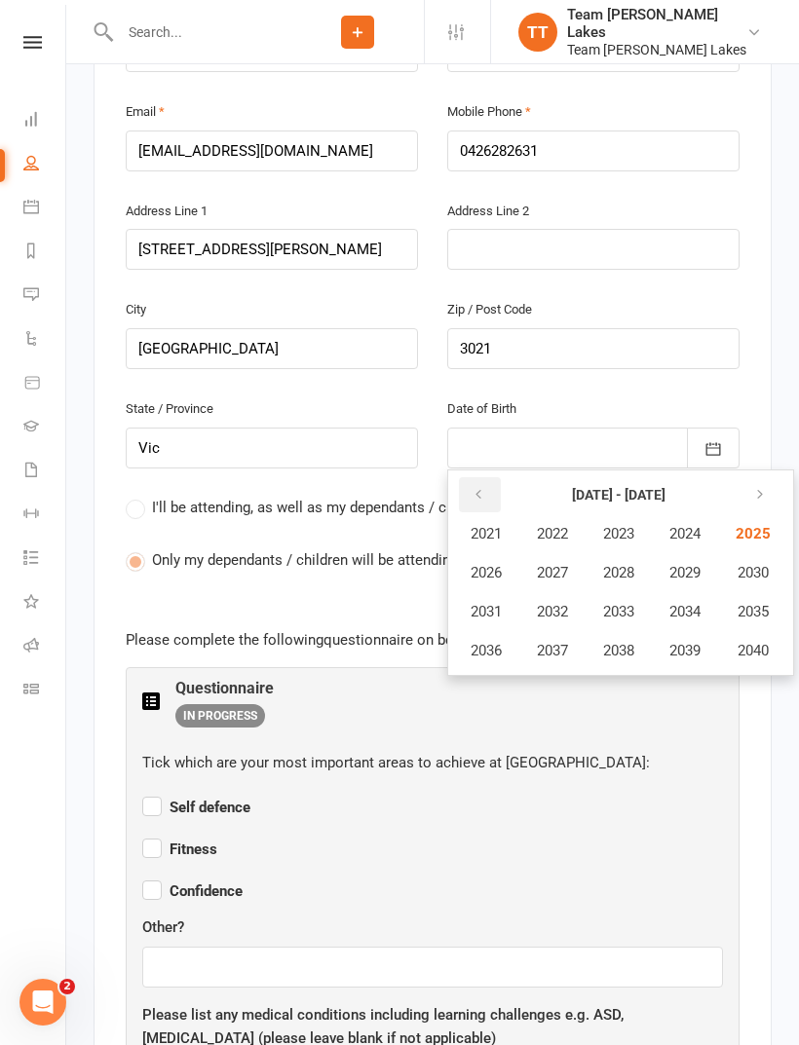
click at [471, 487] on icon "button" at bounding box center [478, 495] width 14 height 16
click at [760, 642] on span "2020" at bounding box center [750, 651] width 31 height 18
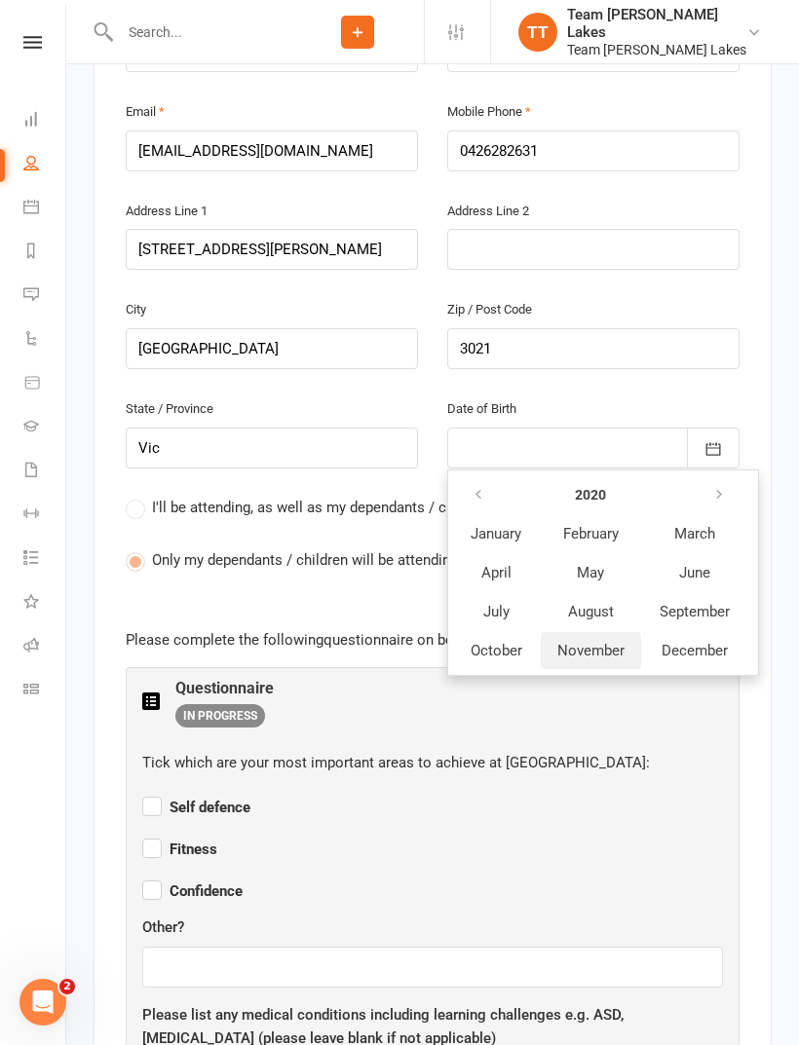
click at [592, 642] on span "November" at bounding box center [590, 651] width 67 height 18
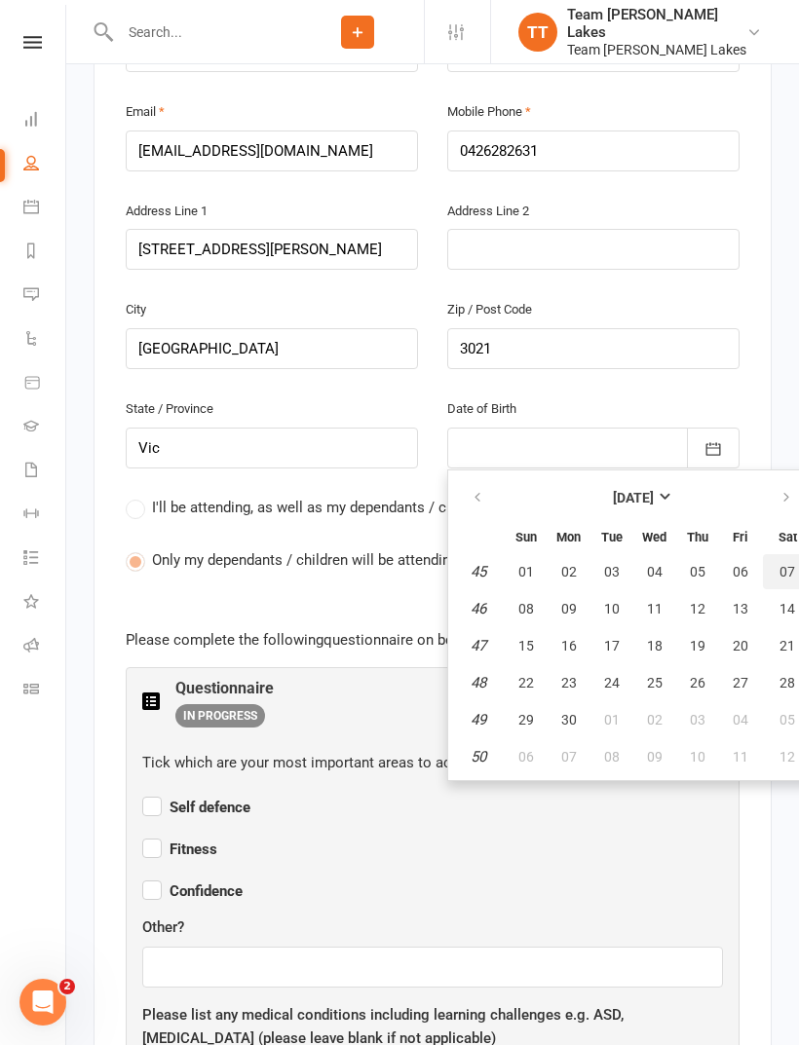
click at [779, 564] on span "07" at bounding box center [787, 572] width 16 height 16
type input "07 Nov 2020"
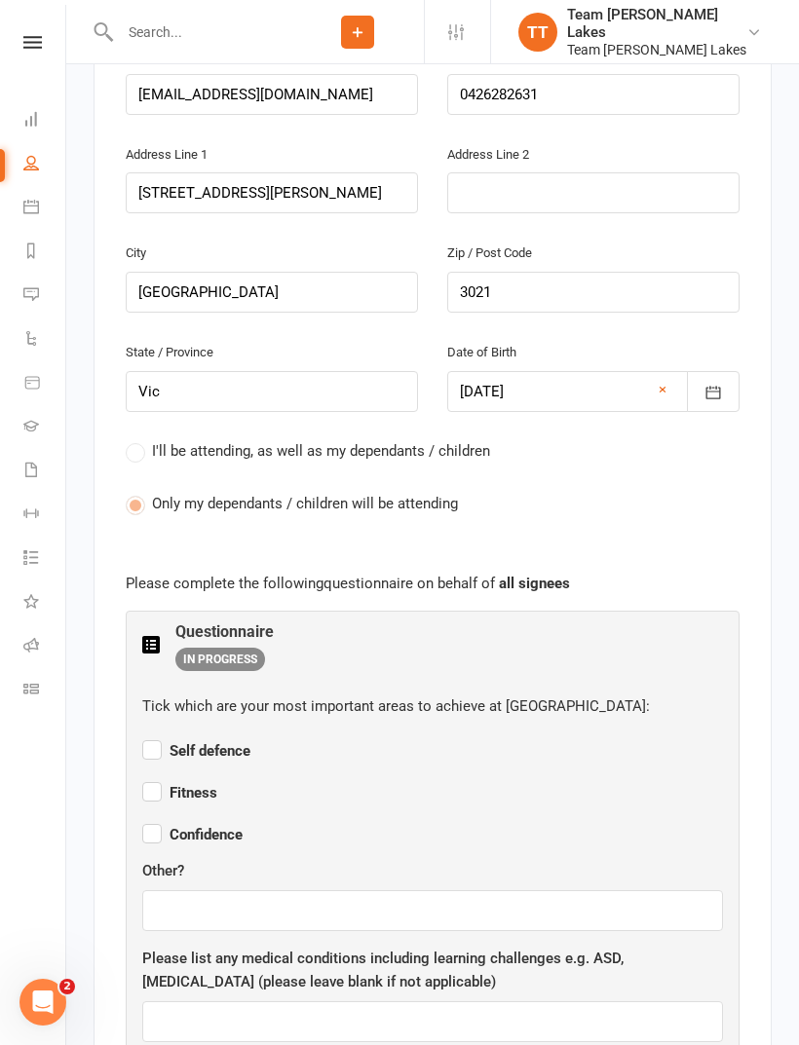
click at [216, 742] on span "Self defence" at bounding box center [196, 751] width 108 height 18
click at [216, 733] on input "Self defence" at bounding box center [196, 733] width 108 height 0
checkbox input "true"
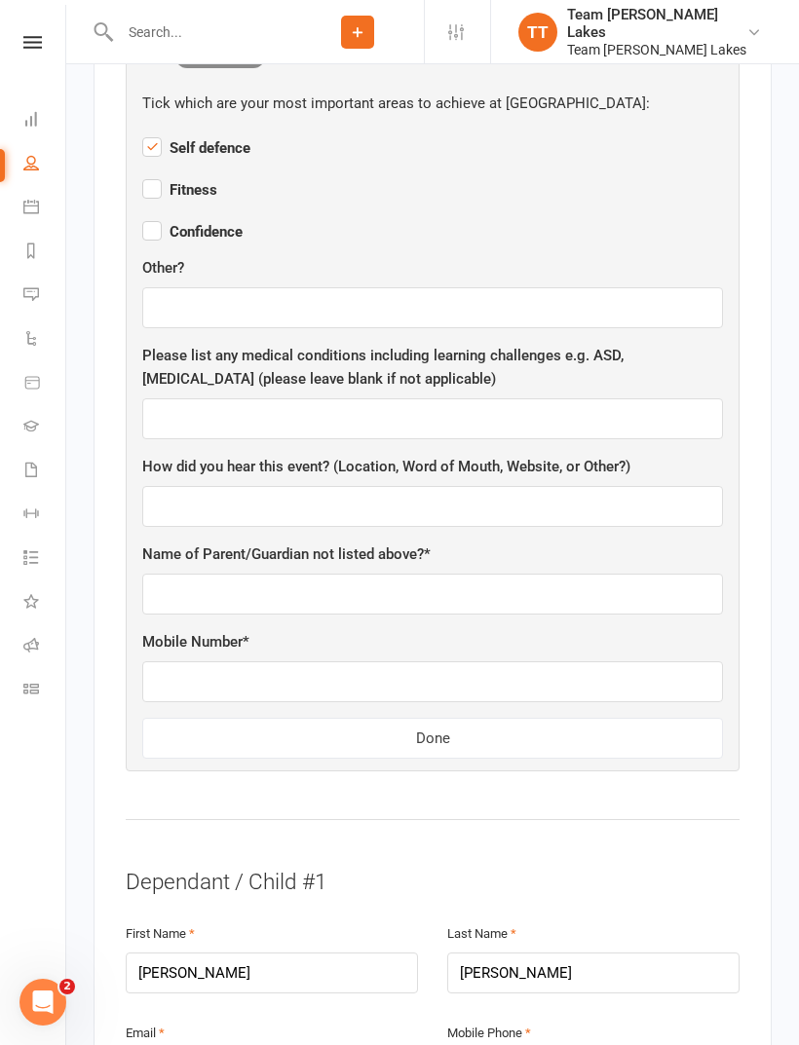
scroll to position [1230, 0]
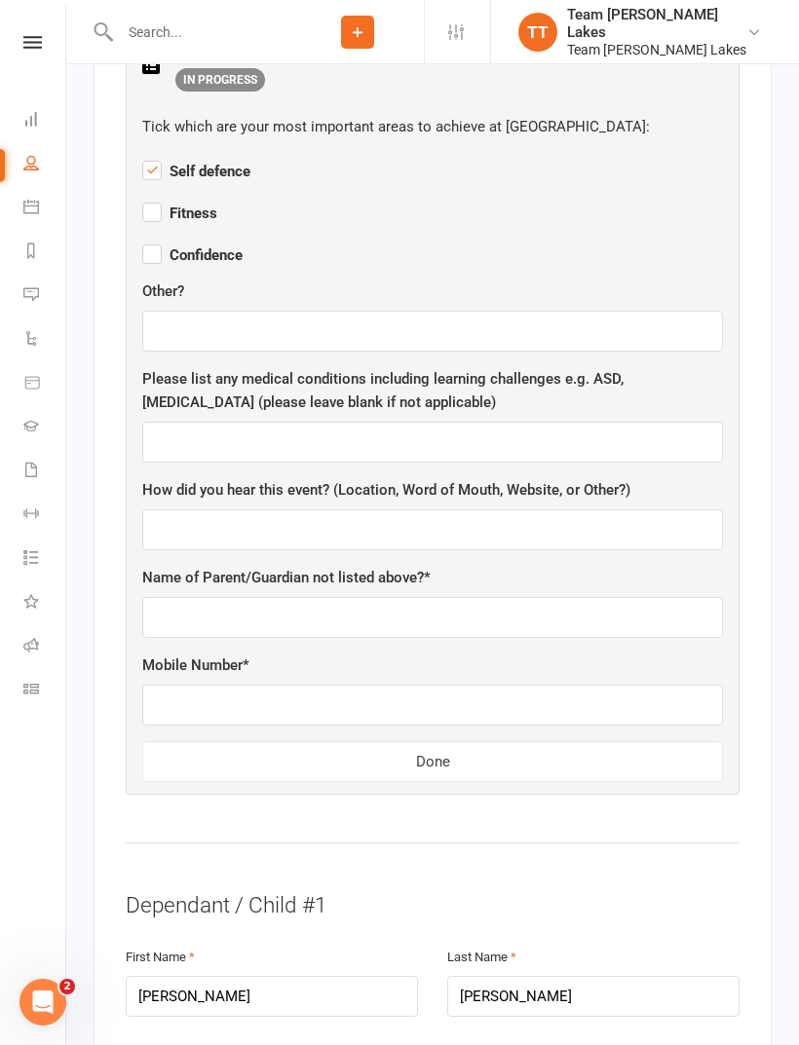
click at [444, 741] on button "Done" at bounding box center [432, 761] width 580 height 41
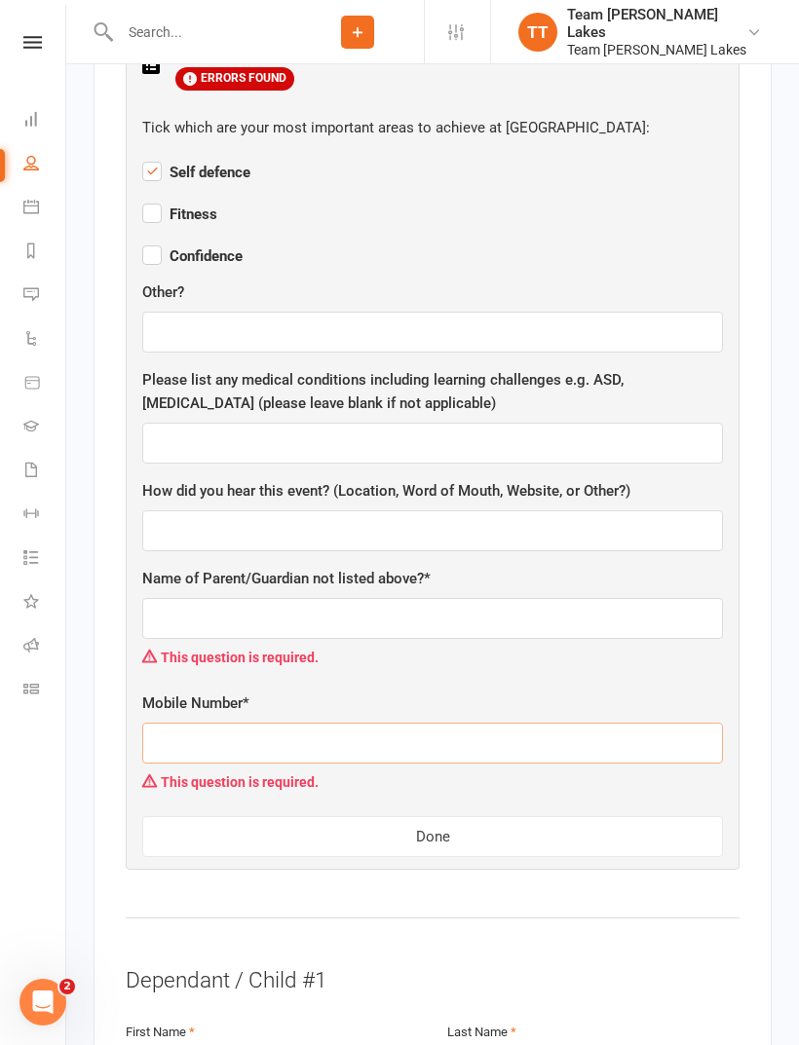
click at [331, 723] on input "text" at bounding box center [432, 743] width 580 height 41
click at [389, 598] on input "text" at bounding box center [432, 618] width 580 height 41
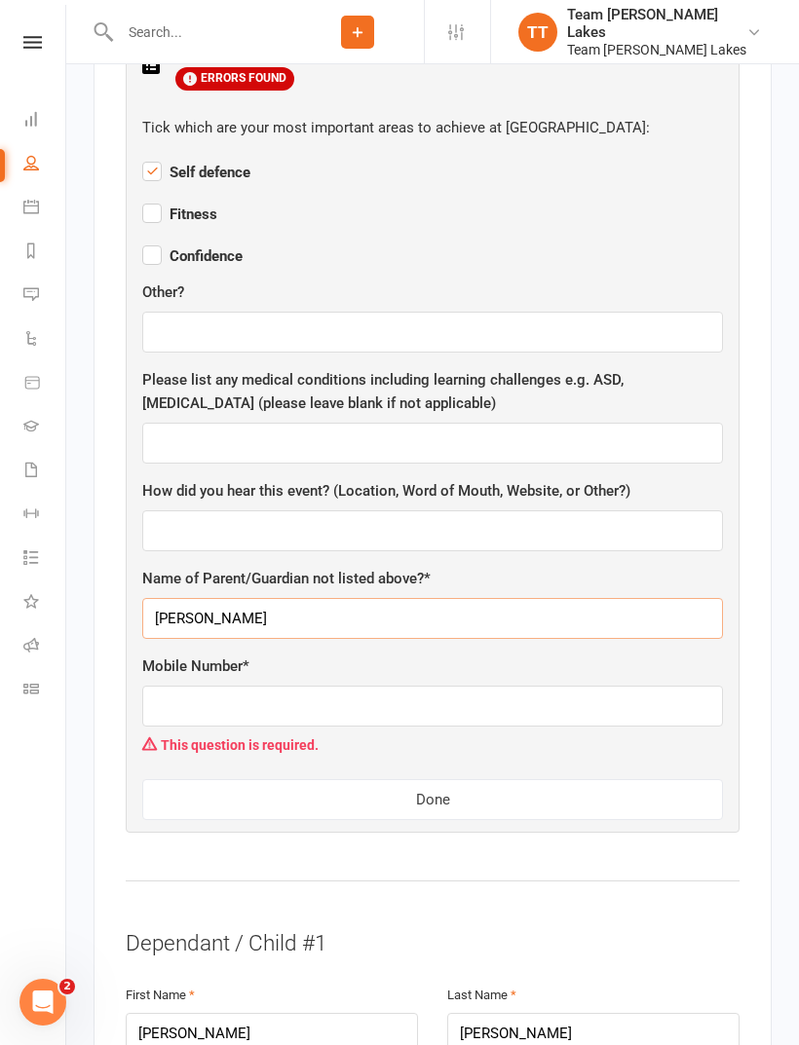
type input "Hannah"
click at [243, 686] on input "text" at bounding box center [432, 706] width 580 height 41
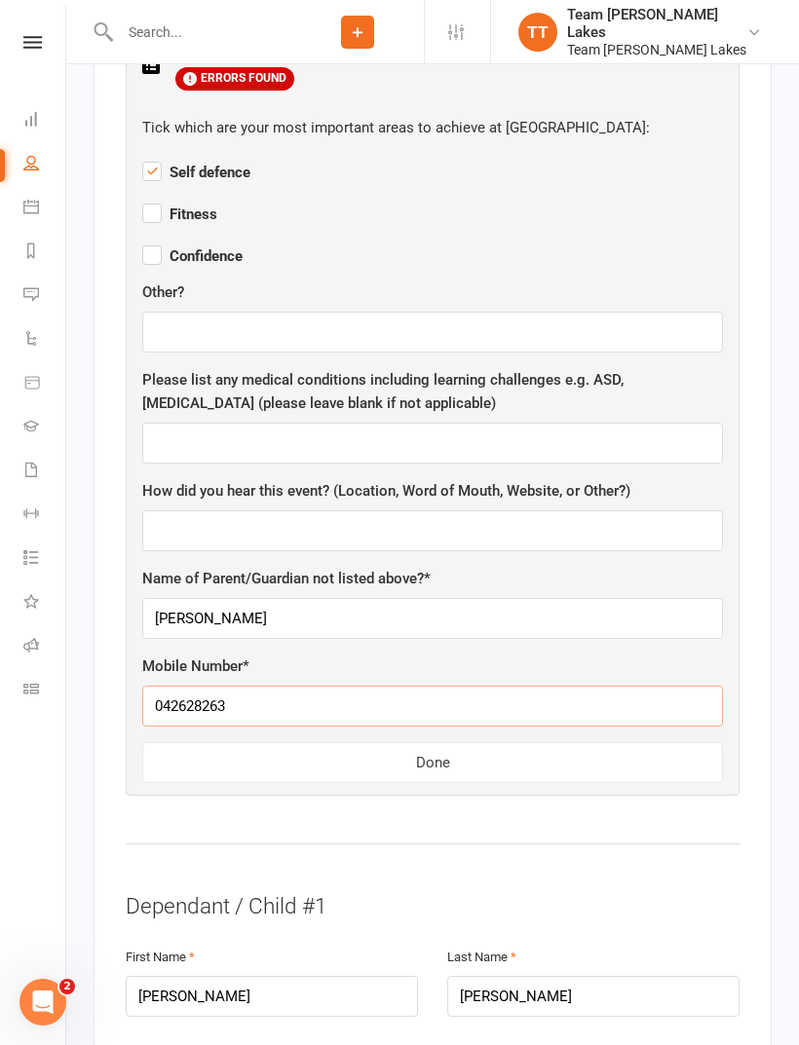
type input "0426282631"
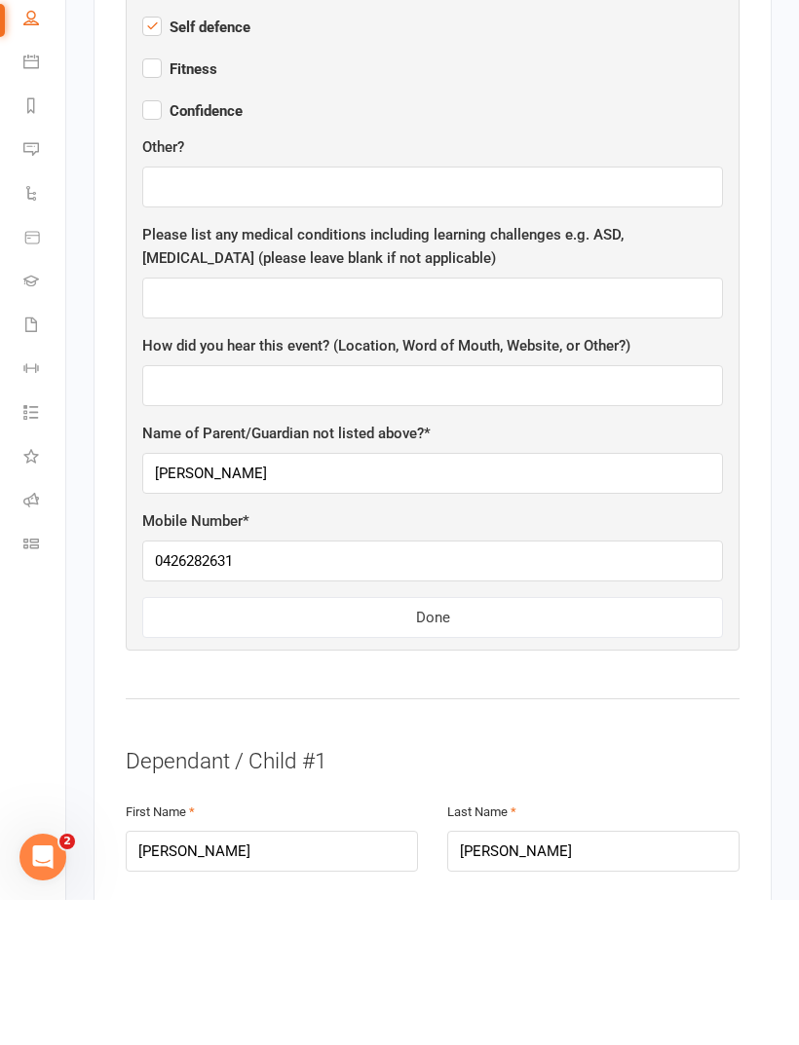
click at [452, 742] on button "Done" at bounding box center [432, 762] width 580 height 41
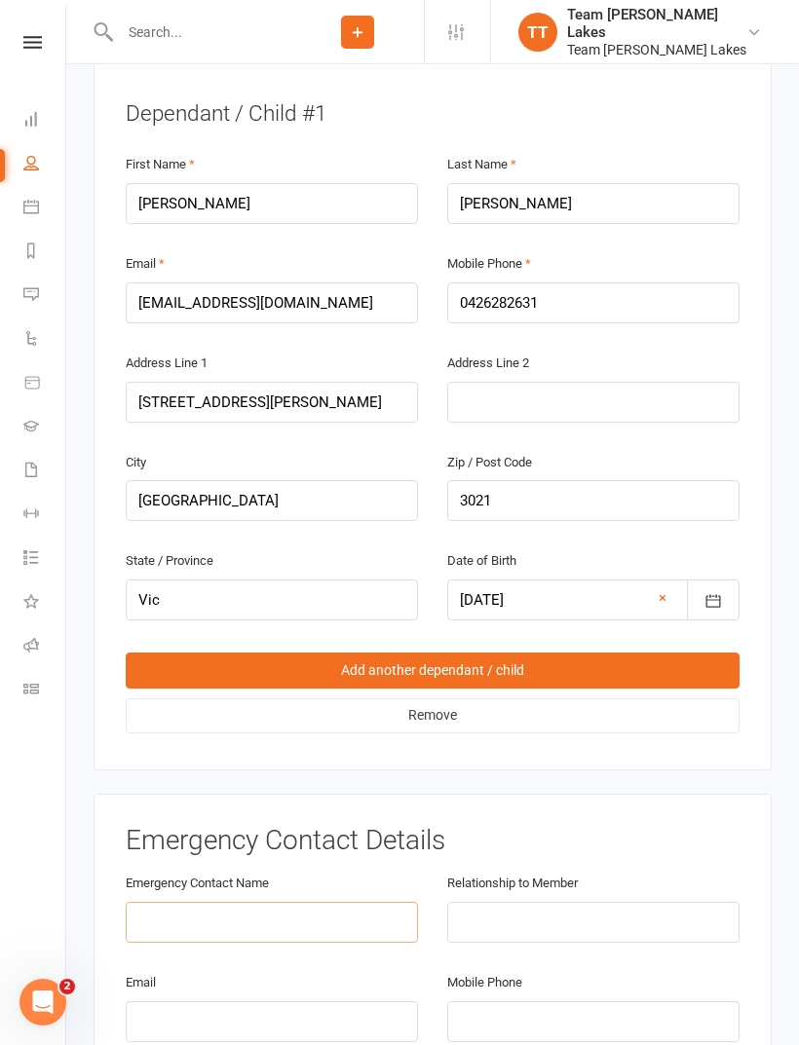
click at [284, 902] on input "text" at bounding box center [272, 922] width 292 height 41
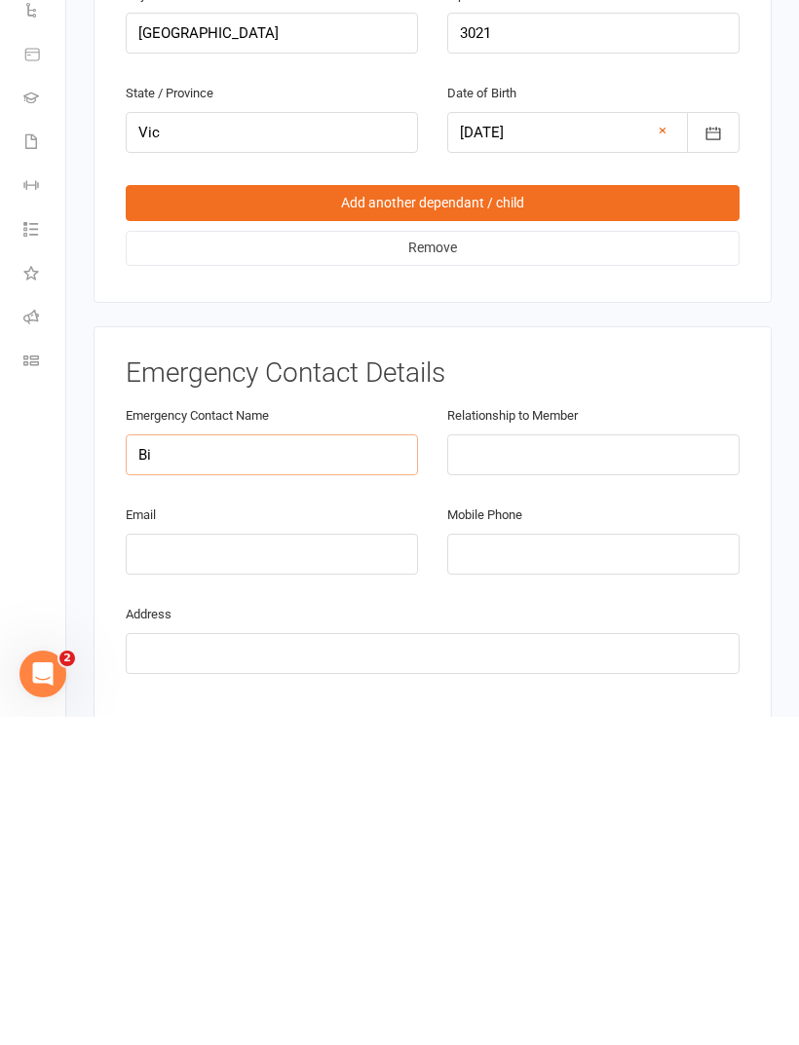
type input "Bi"
click at [540, 763] on input "text" at bounding box center [593, 783] width 292 height 41
type input "Aunty"
click at [507, 862] on input "tel" at bounding box center [593, 882] width 292 height 41
type input "0424727999"
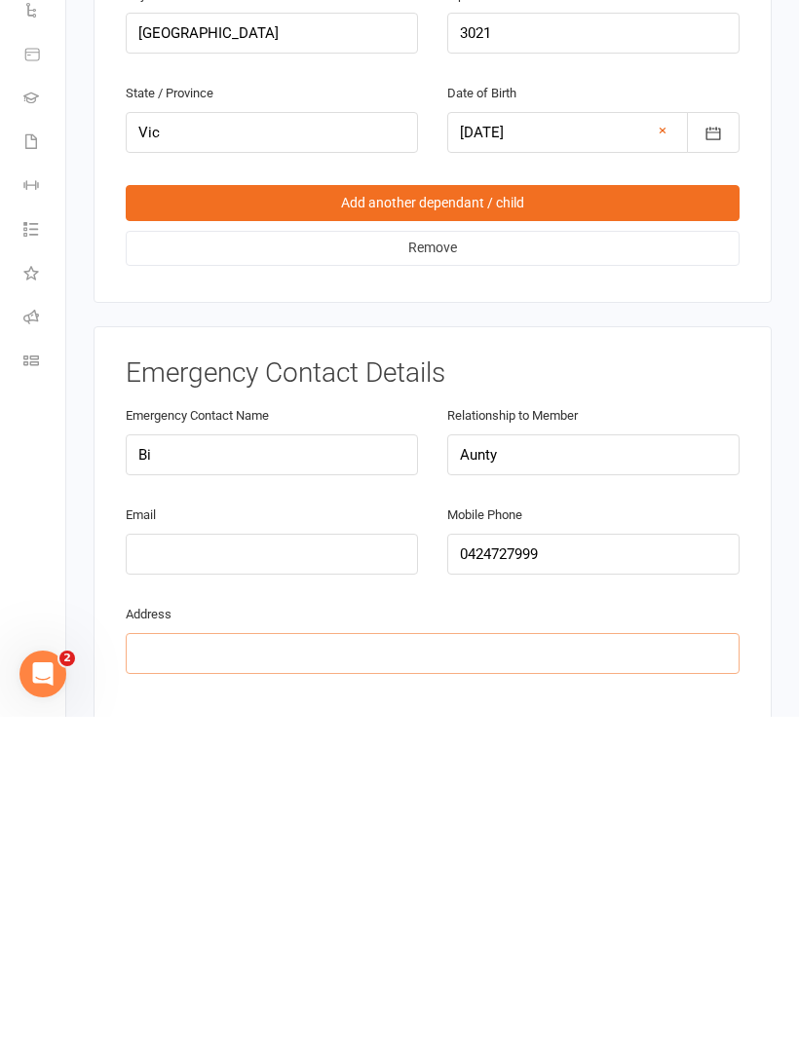
click at [269, 961] on input "text" at bounding box center [433, 981] width 614 height 41
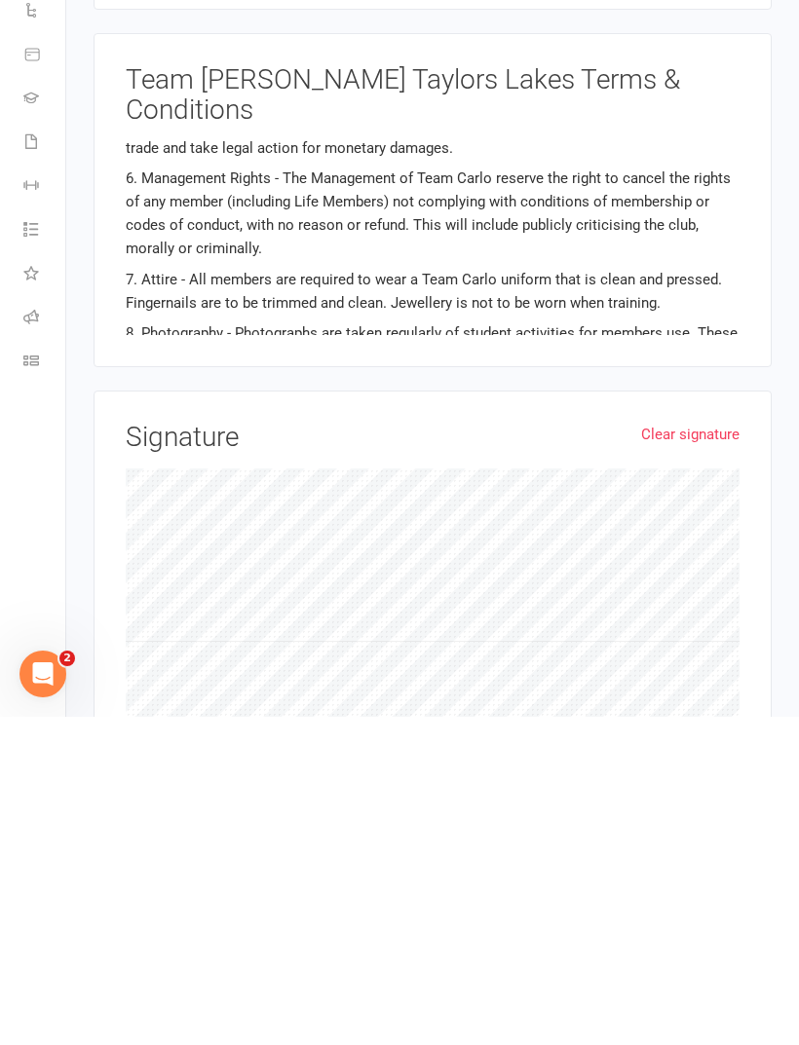
scroll to position [665, 0]
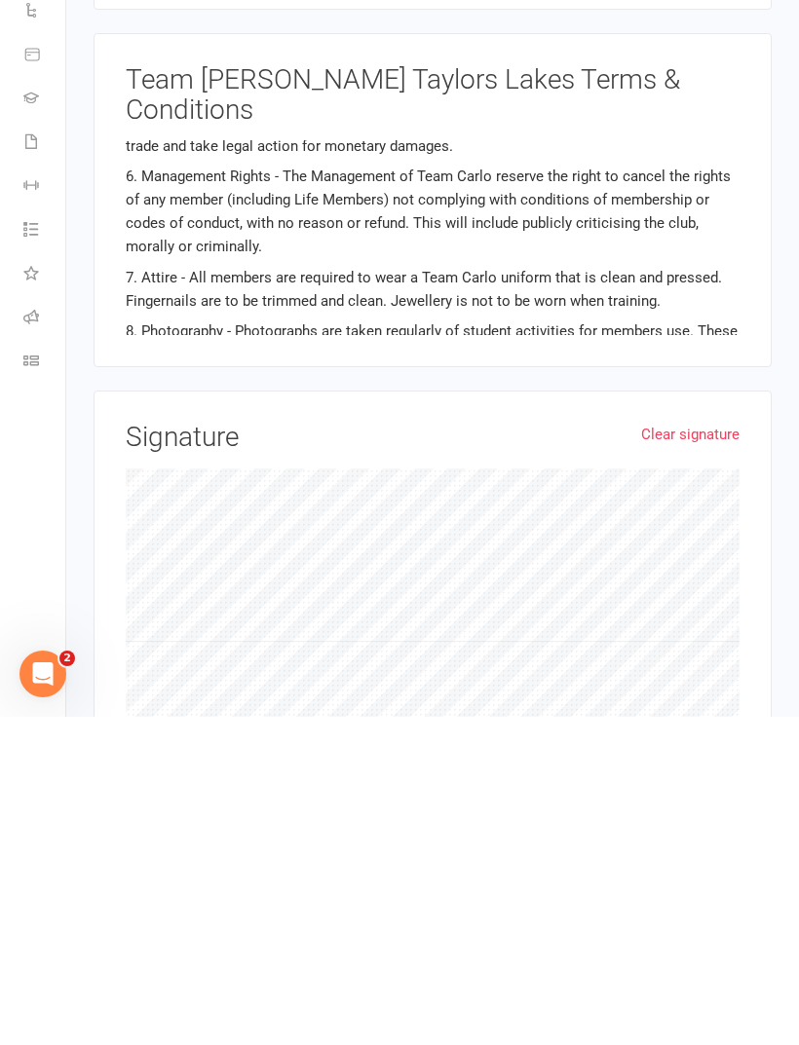
type input "1/173 st Albans road, st Albans 3021"
click at [712, 751] on link "Clear signature" at bounding box center [690, 762] width 98 height 23
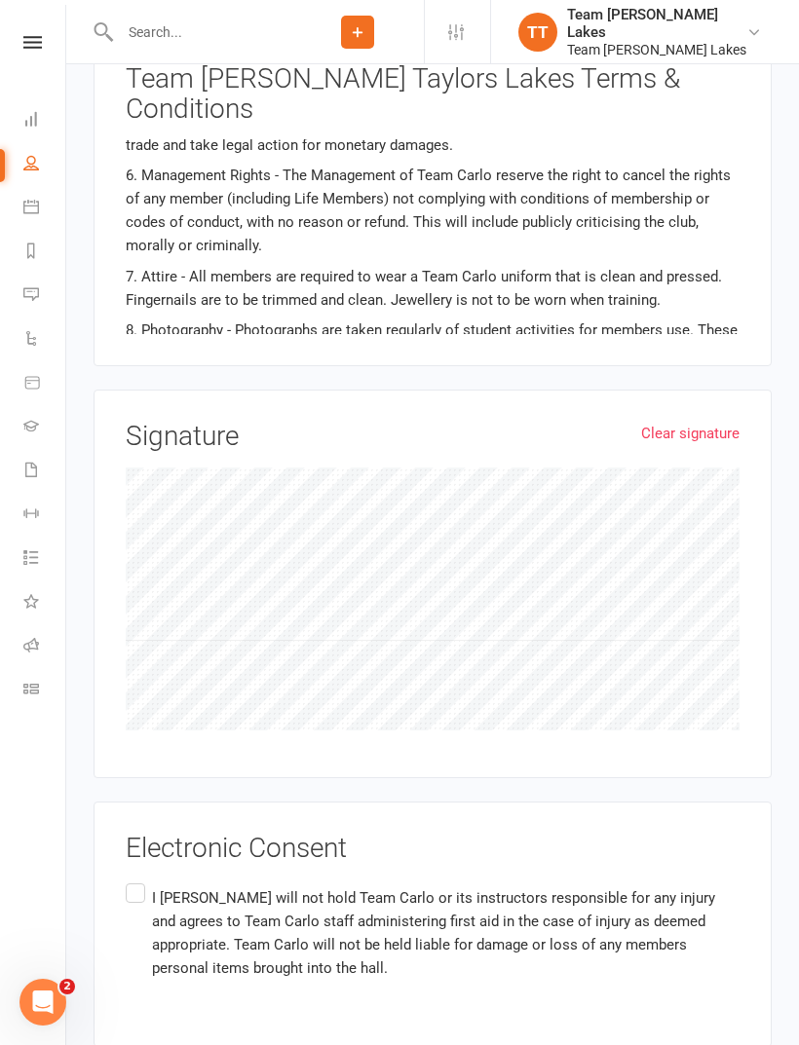
click at [137, 879] on label "I Hannah Dao will not hold Team Carlo or its instructors responsible for any in…" at bounding box center [433, 933] width 614 height 108
click at [137, 879] on input "I Hannah Dao will not hold Team Carlo or its instructors responsible for any in…" at bounding box center [132, 879] width 13 height 0
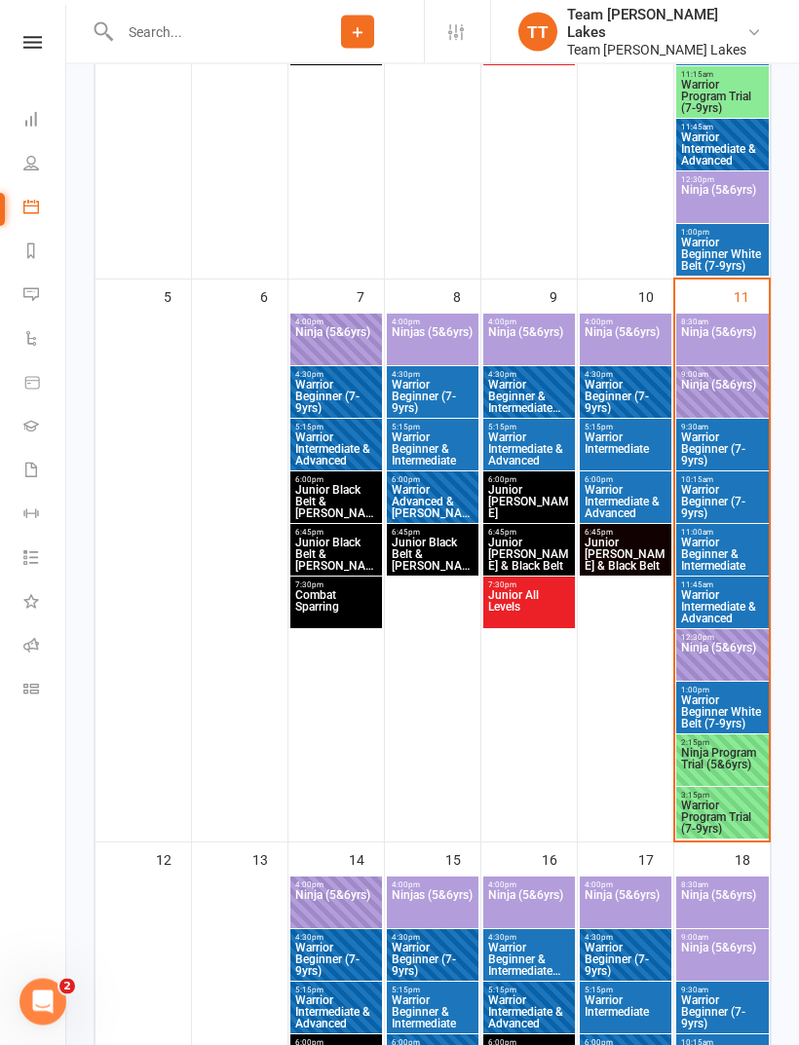
scroll to position [714, 0]
click at [727, 754] on span "Ninja Program Trial (5&6yrs)" at bounding box center [722, 764] width 85 height 35
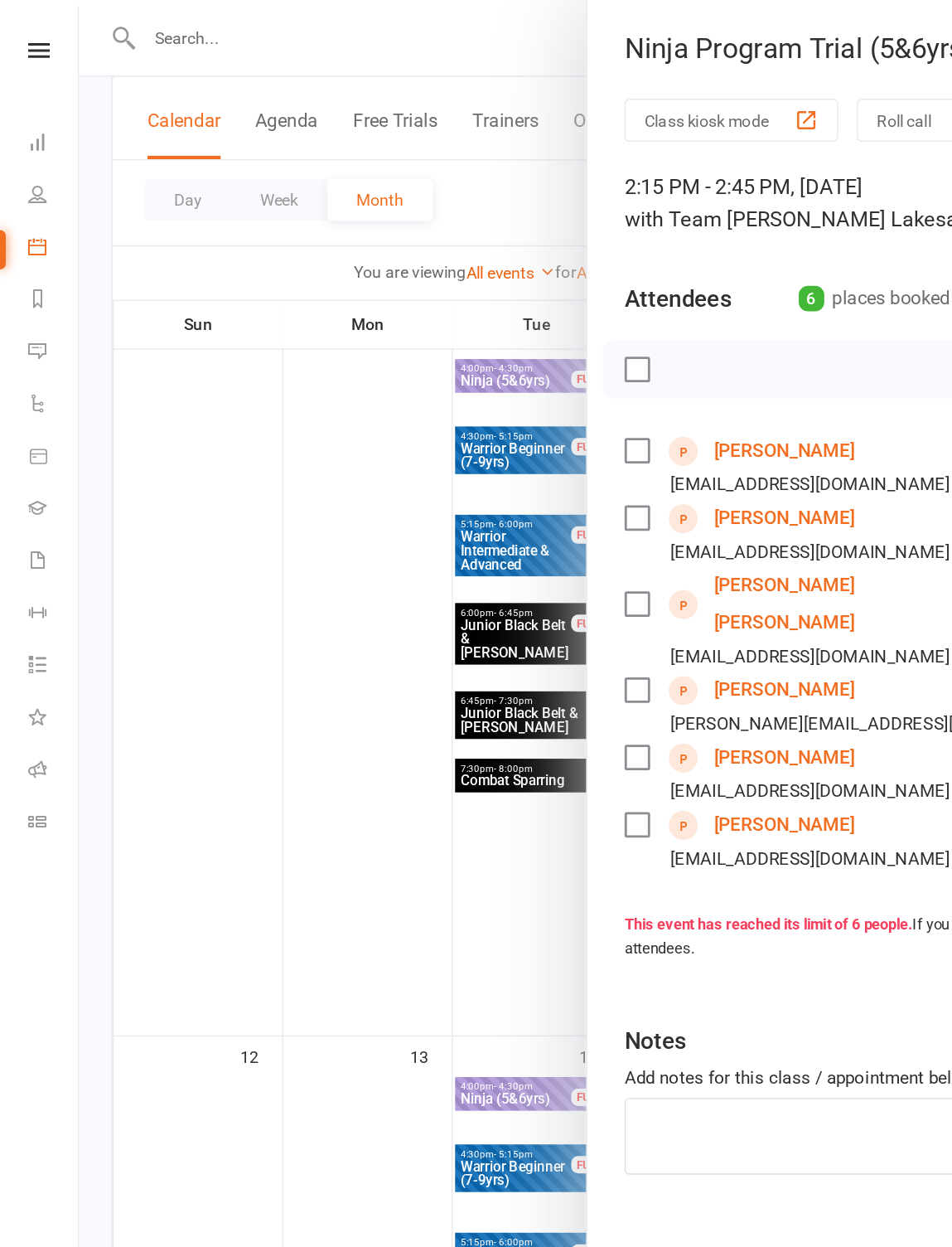
scroll to position [607, 0]
